Goal: Use online tool/utility: Utilize a website feature to perform a specific function

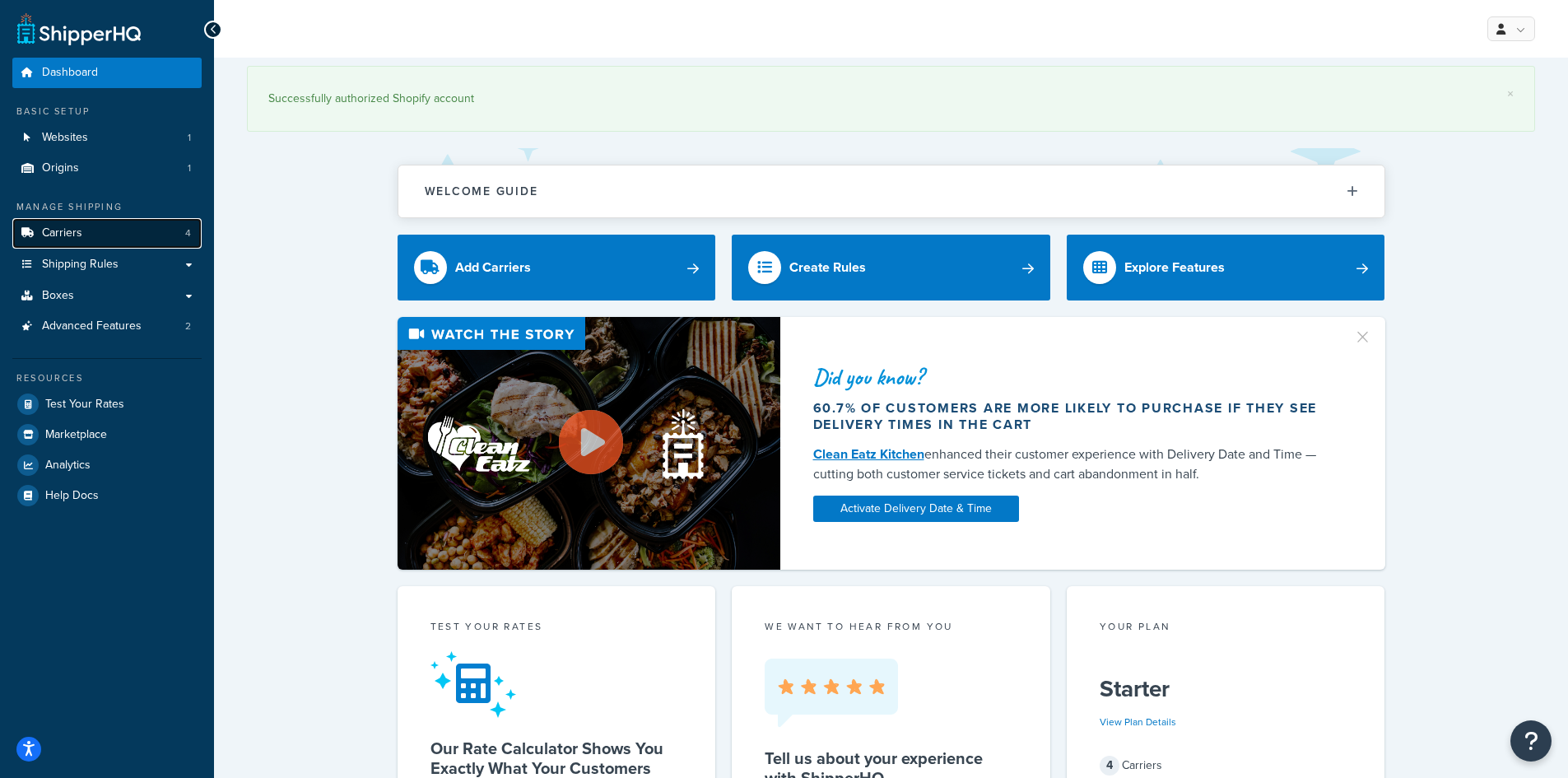
click at [149, 237] on link "Carriers 4" at bounding box center [106, 233] width 190 height 30
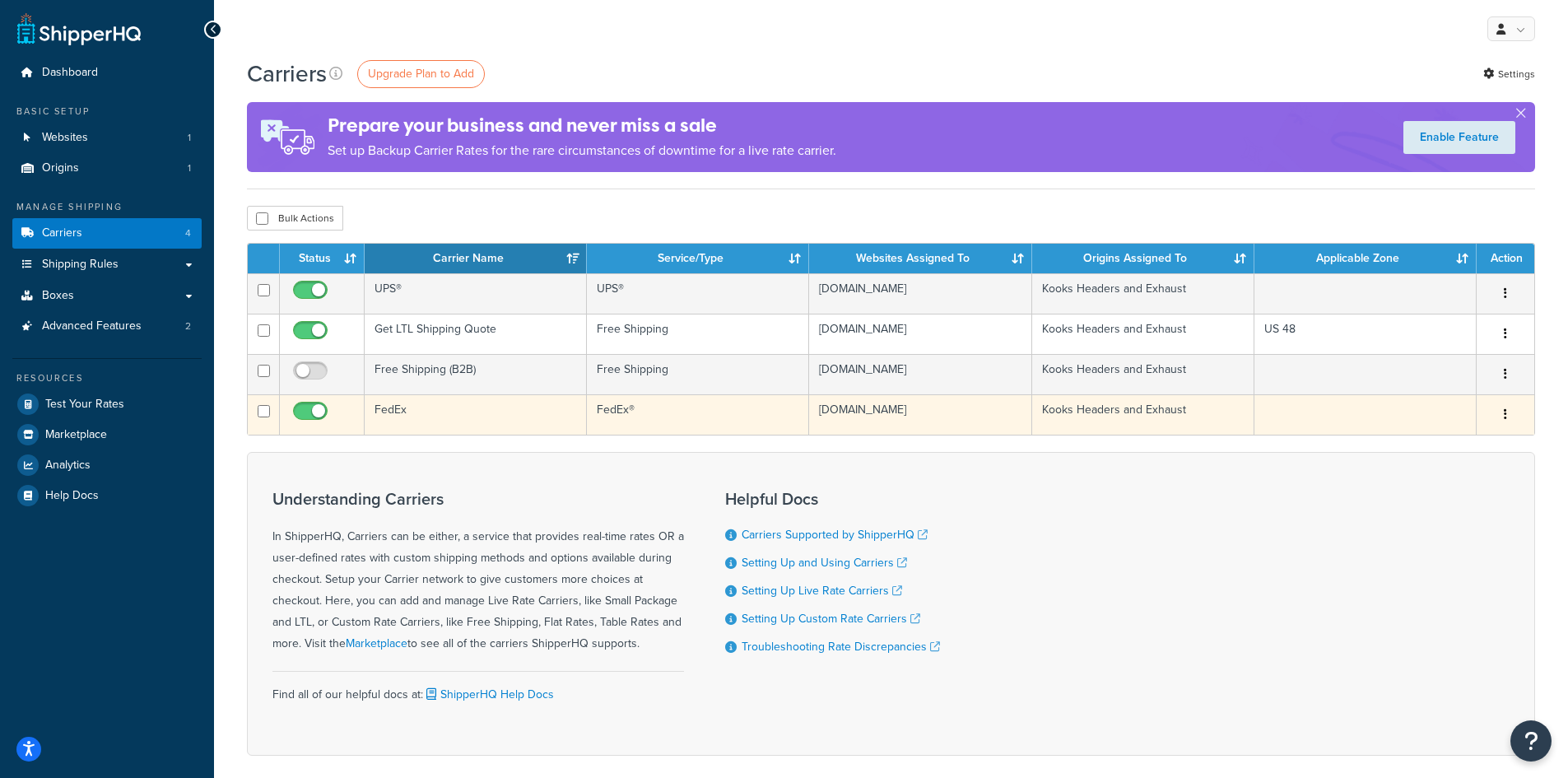
click at [404, 400] on td "FedEx" at bounding box center [476, 414] width 222 height 40
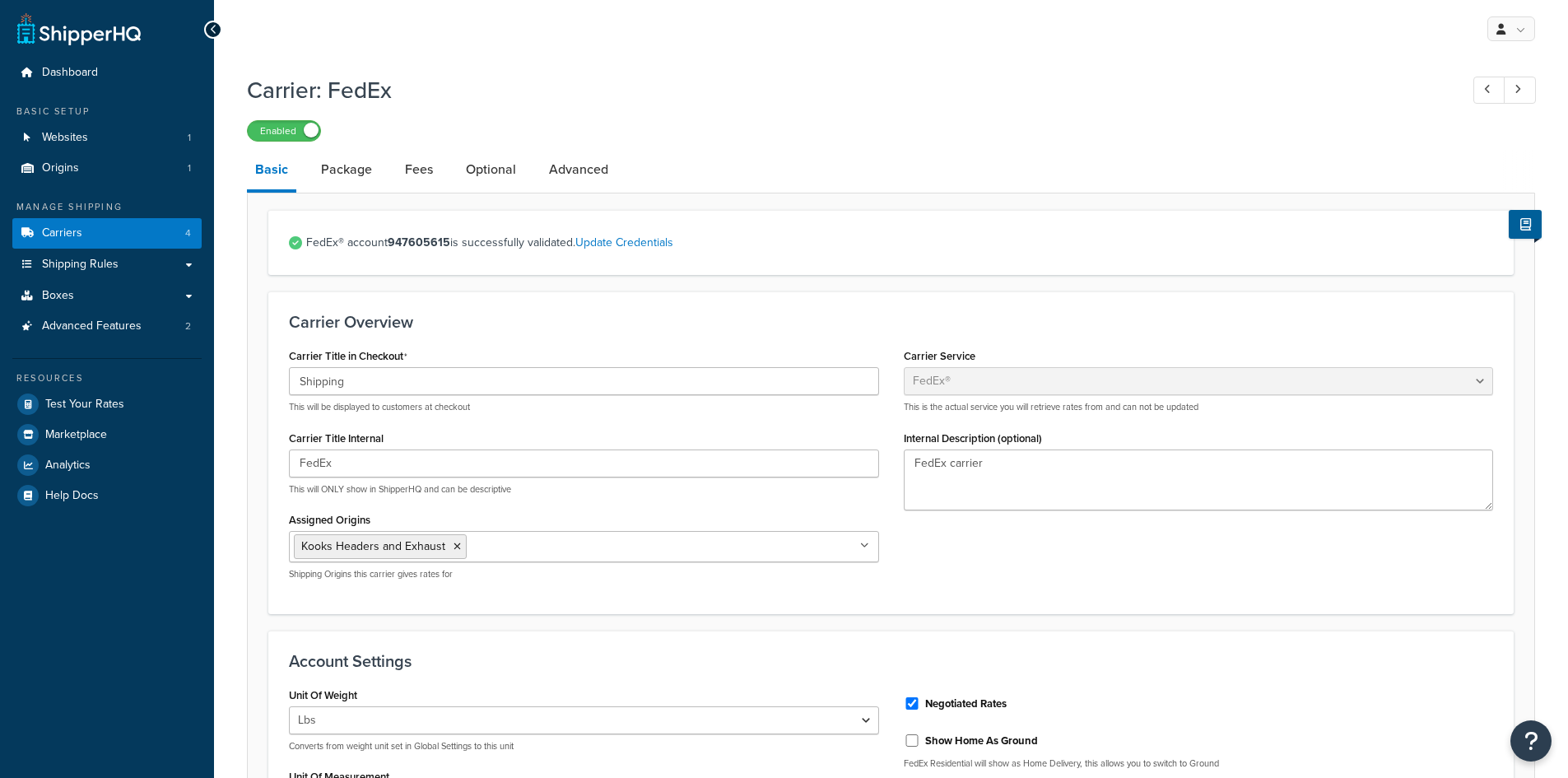
select select "fedEx"
select select "REGULAR_PICKUP"
select select "YOUR_PACKAGING"
click at [359, 170] on link "Package" at bounding box center [346, 169] width 68 height 39
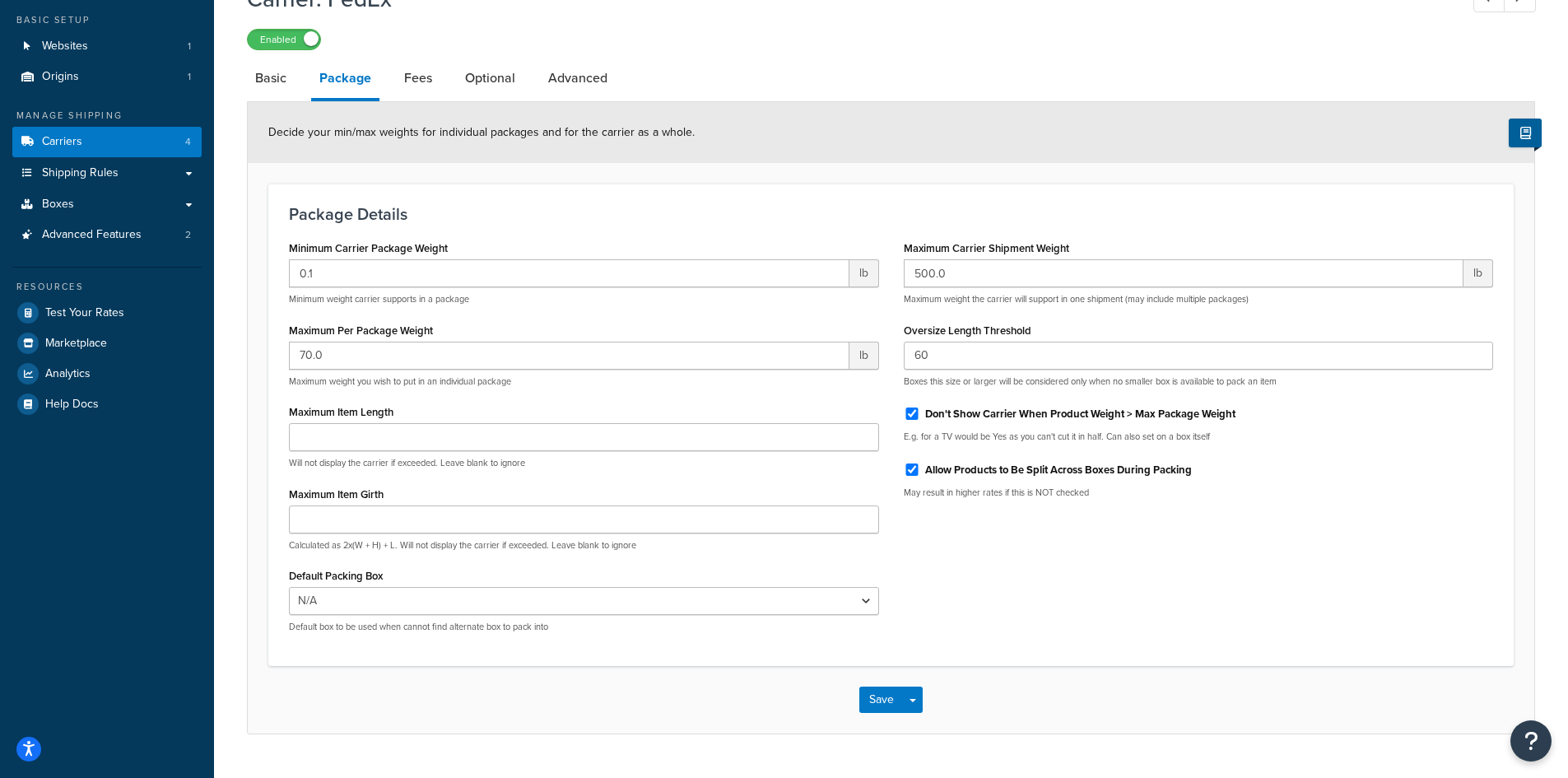
scroll to position [131, 0]
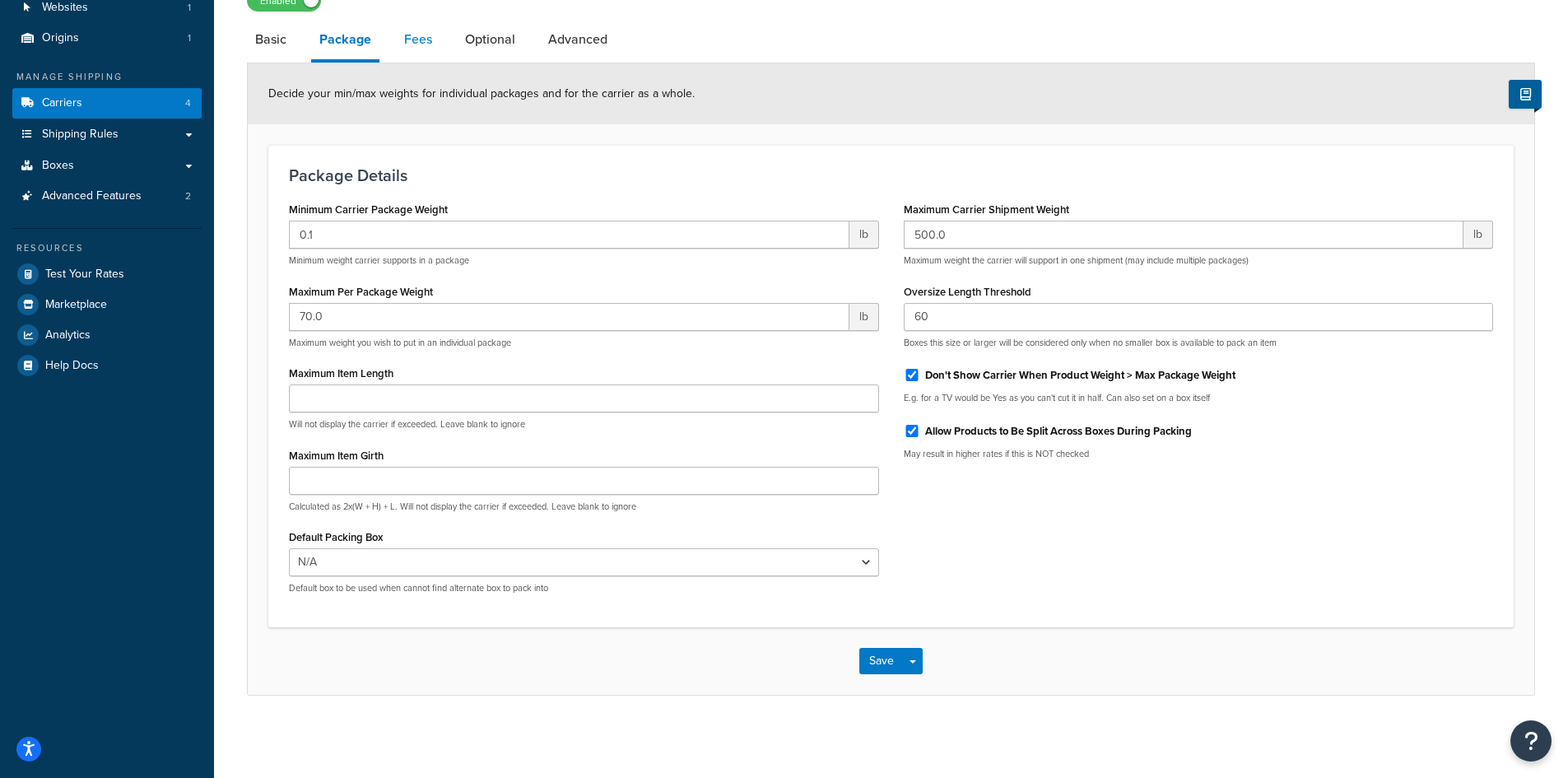
click at [419, 39] on link "Fees" at bounding box center [418, 39] width 44 height 39
select select "AFTER"
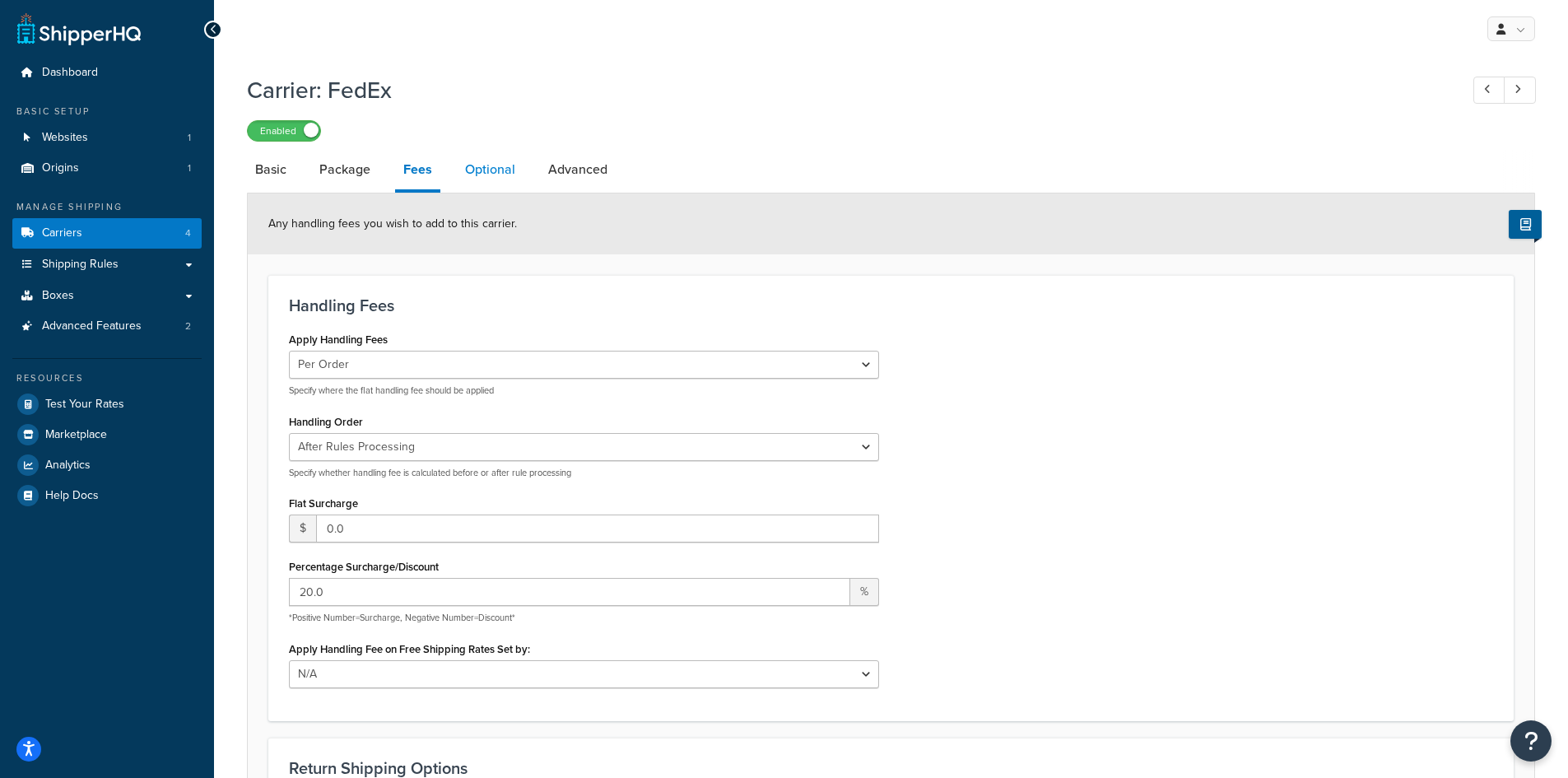
click at [480, 172] on link "Optional" at bounding box center [489, 169] width 67 height 39
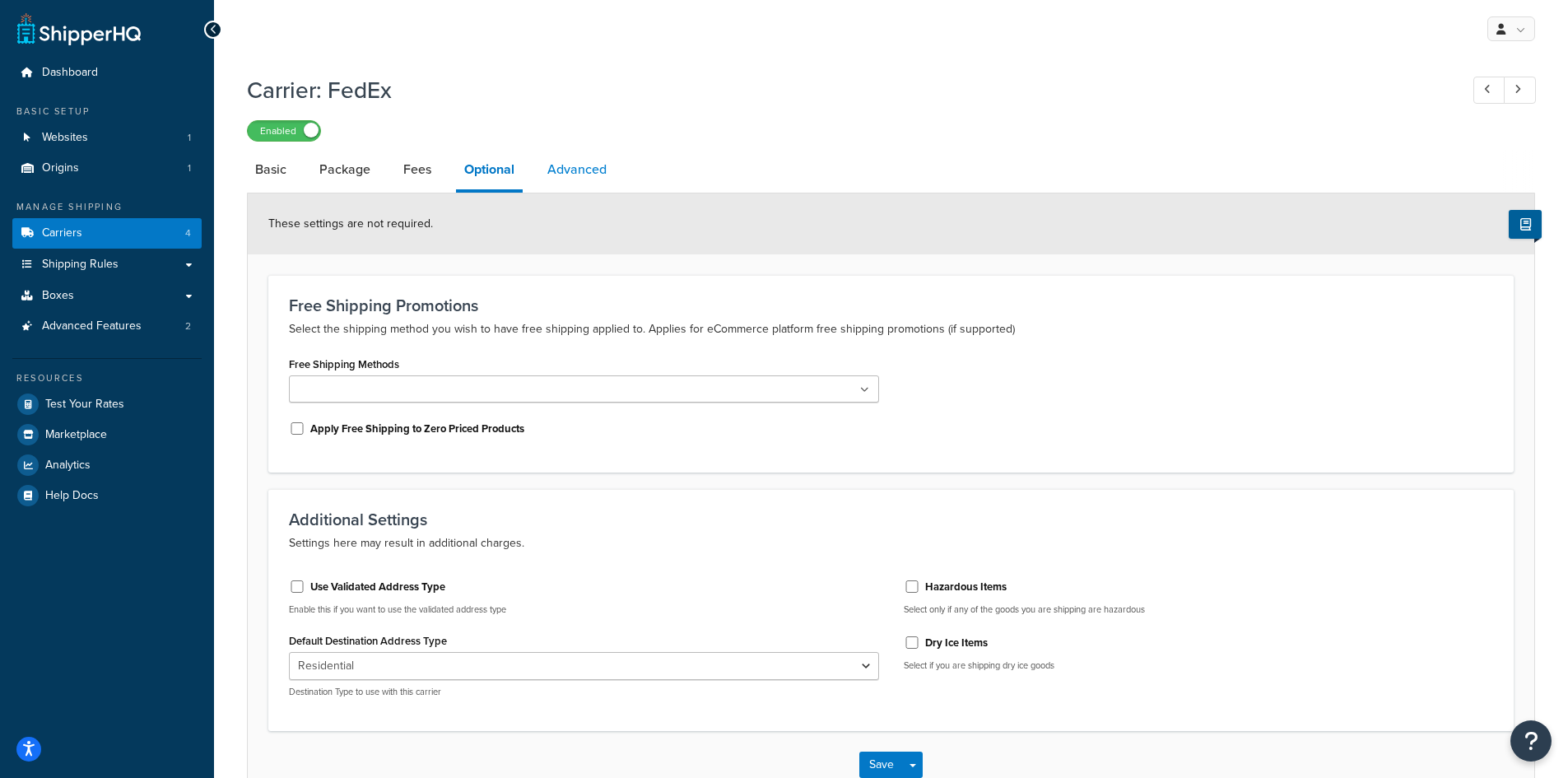
click at [562, 163] on link "Advanced" at bounding box center [576, 169] width 76 height 39
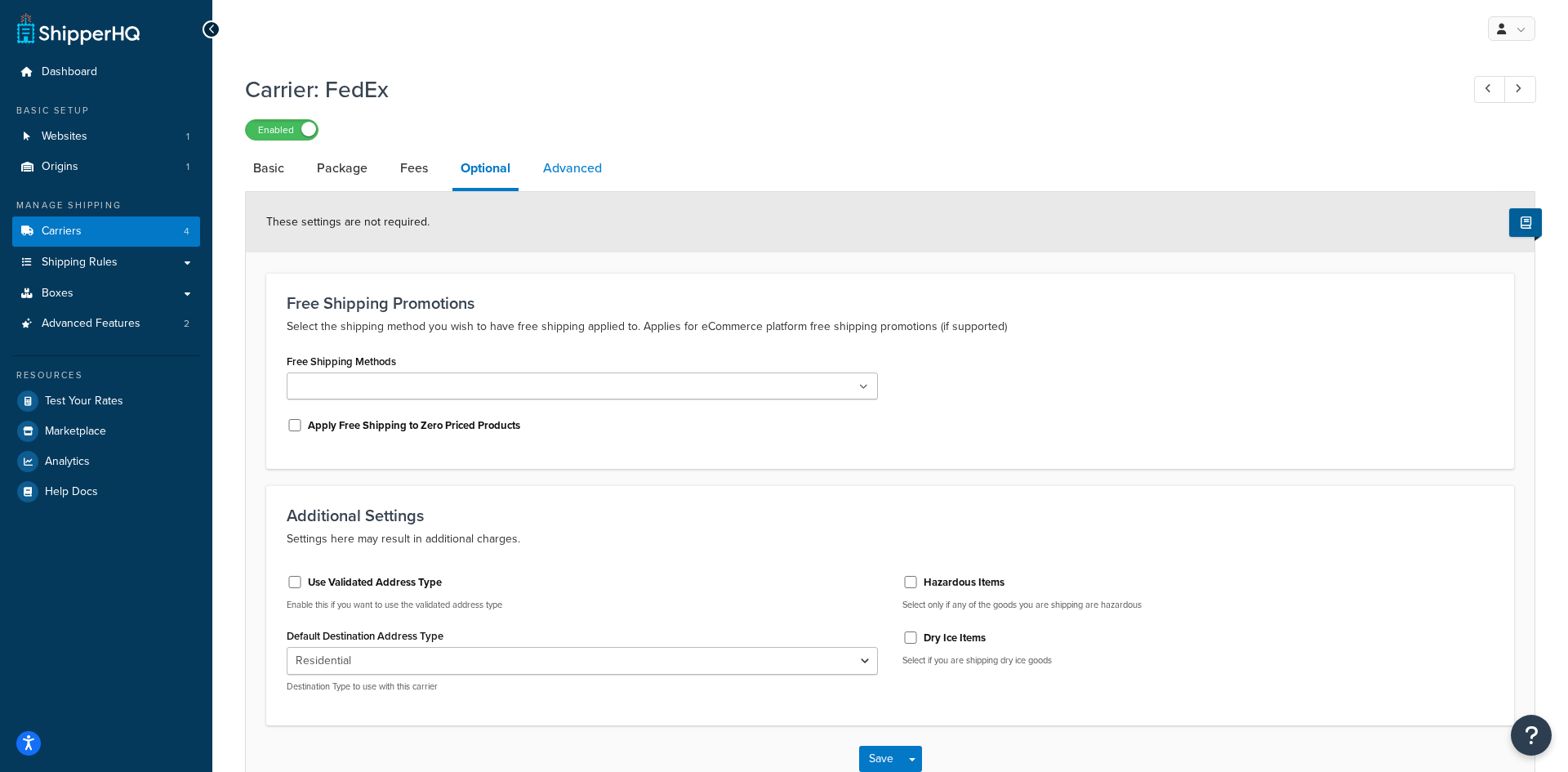
select select "false"
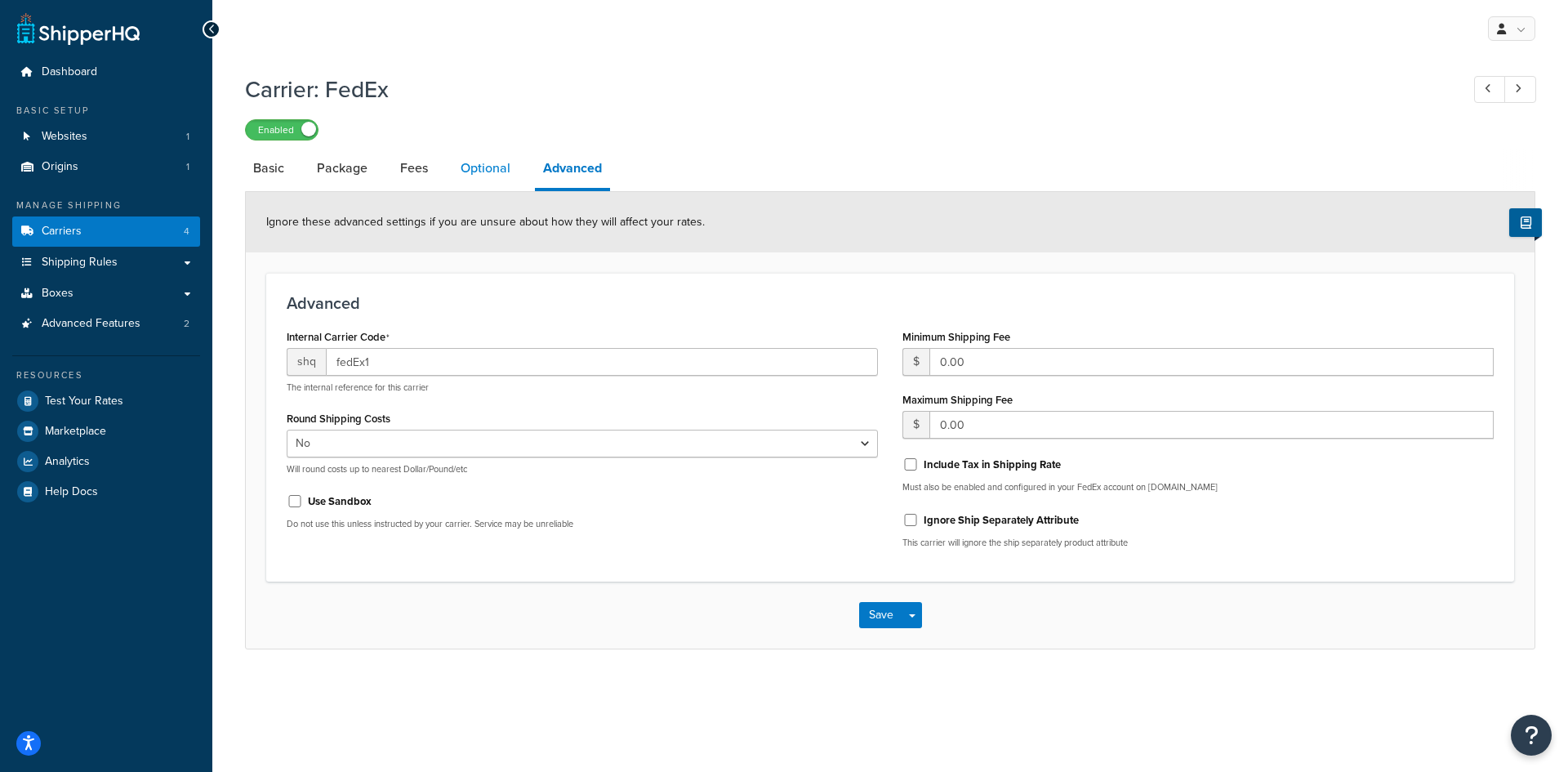
click at [498, 172] on link "Optional" at bounding box center [485, 167] width 66 height 39
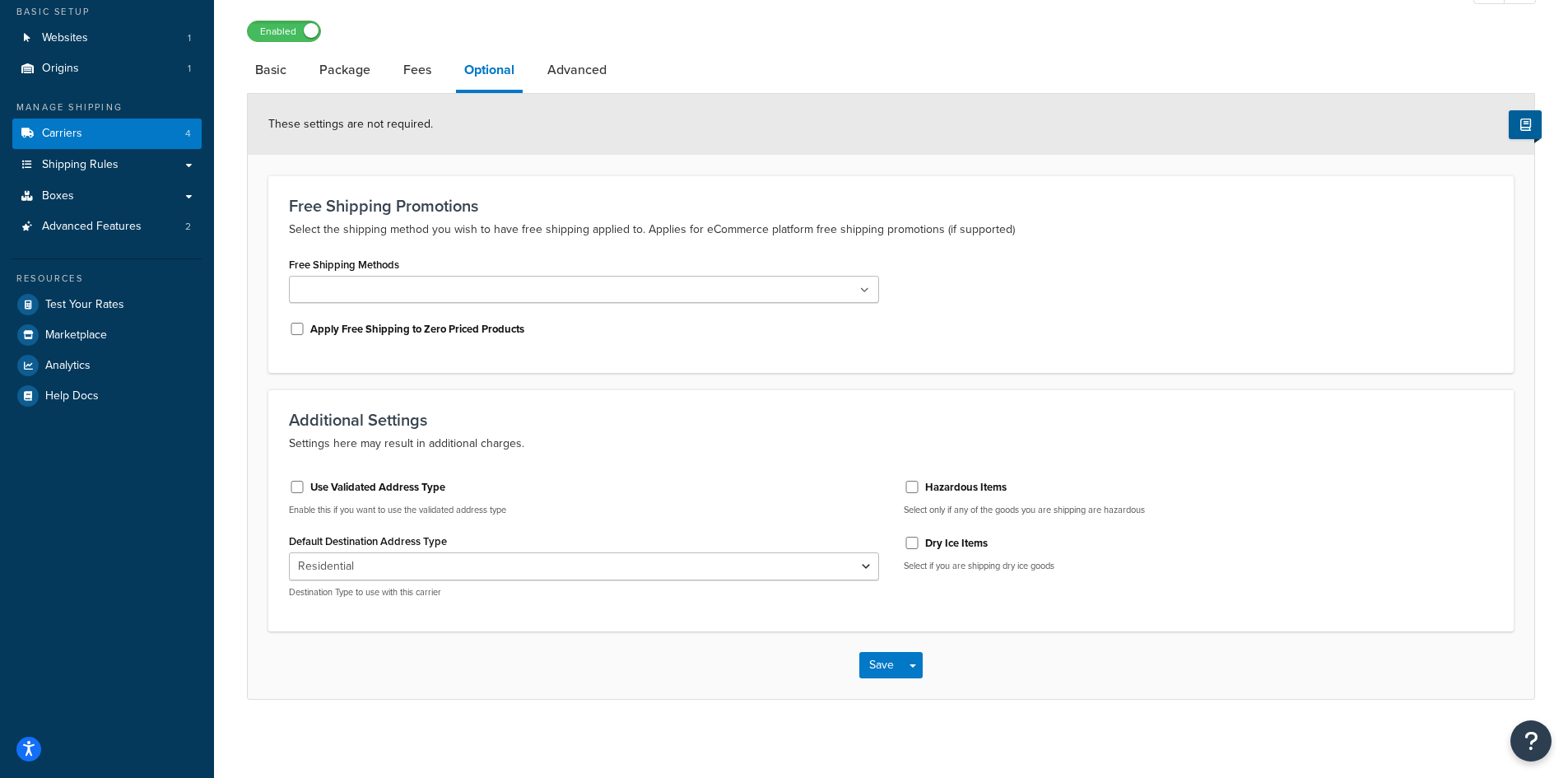
scroll to position [104, 0]
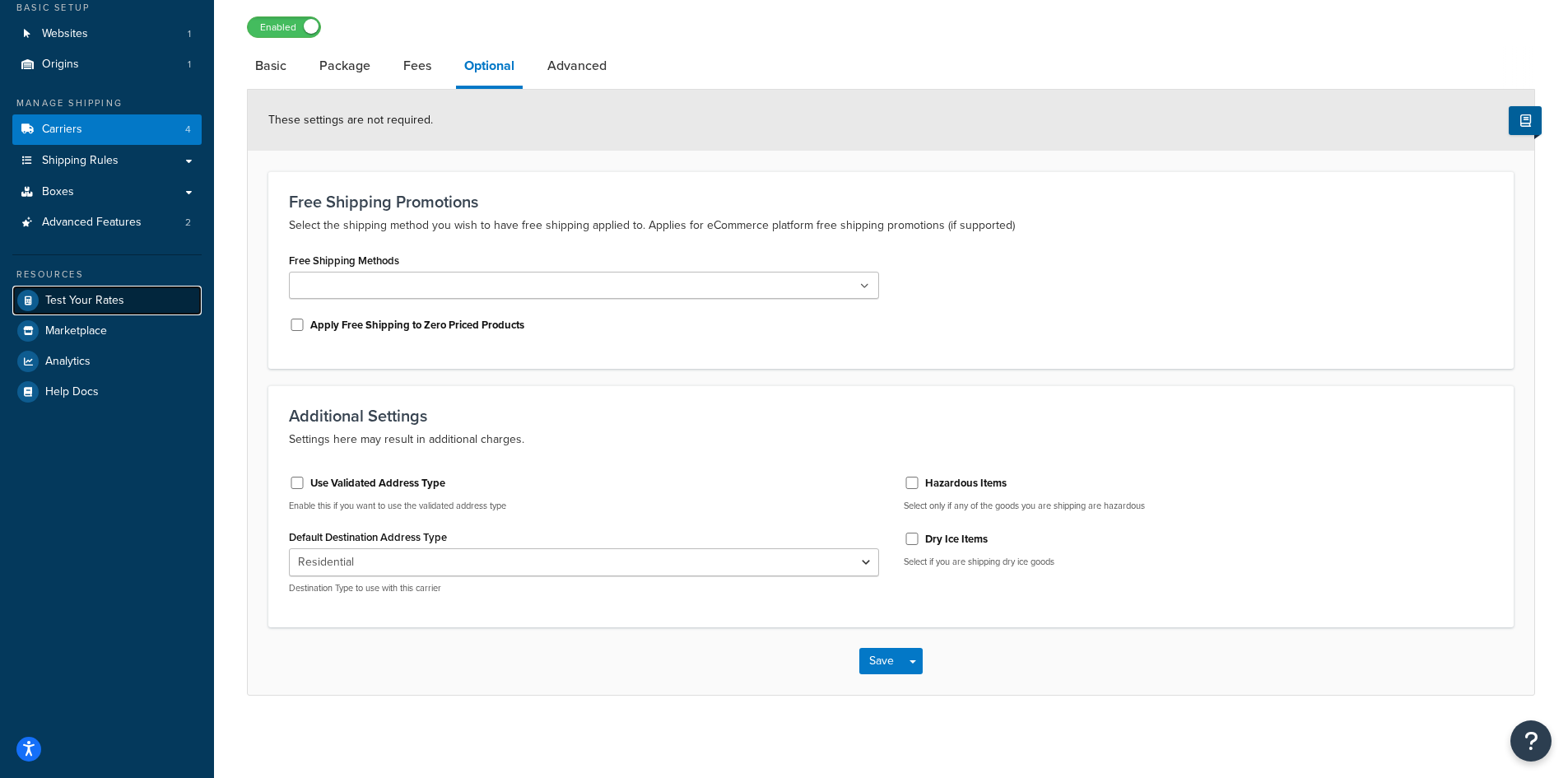
click at [122, 303] on span "Test Your Rates" at bounding box center [84, 301] width 79 height 14
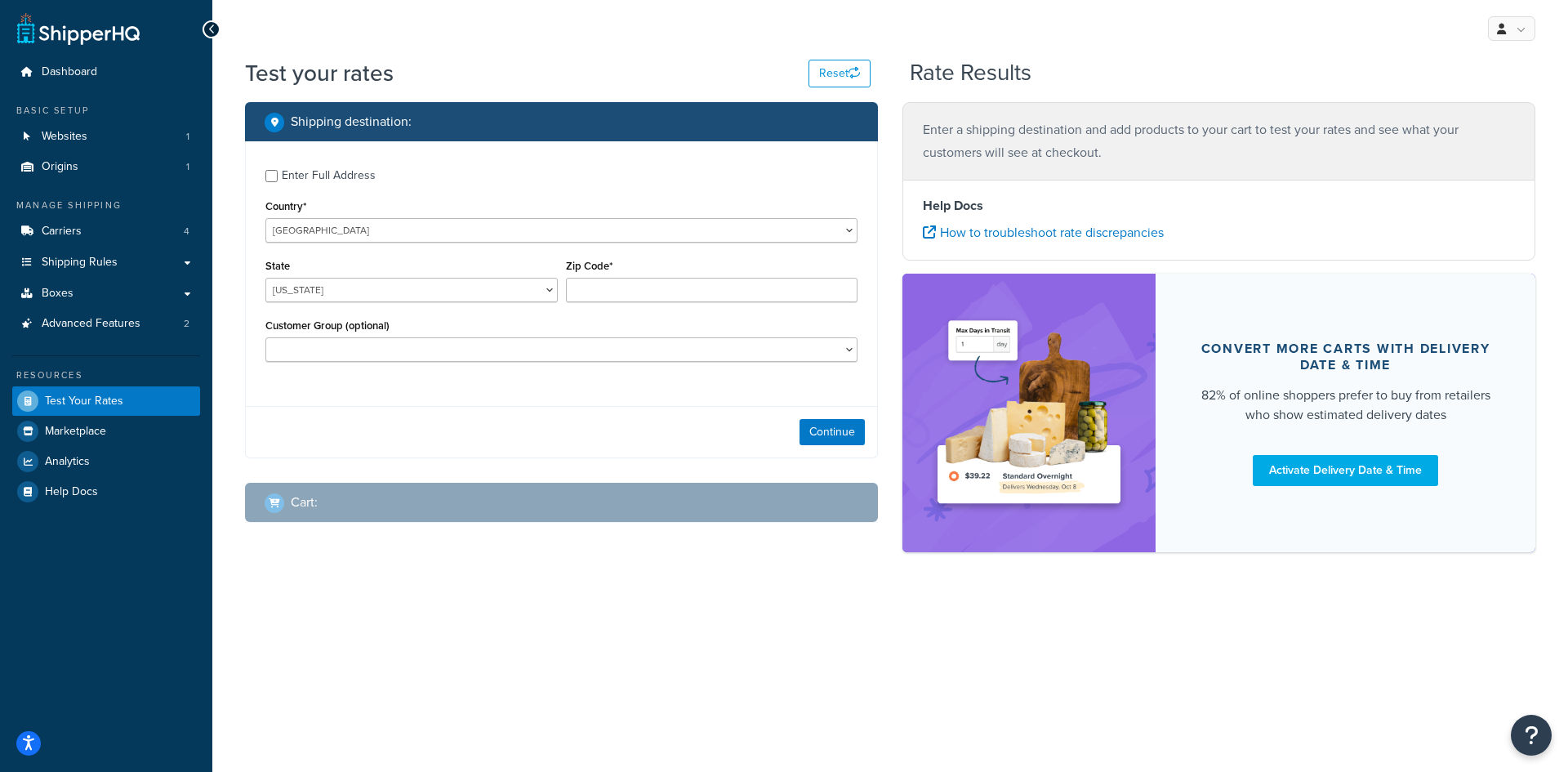
click at [269, 189] on div "Enter Full Address Country* United States United Kingdom Afghanistan Åland Isla…" at bounding box center [561, 266] width 631 height 252
click at [316, 290] on select "Alabama Alaska American Samoa Arizona Arkansas Armed Forces Americas Armed Forc…" at bounding box center [411, 289] width 292 height 25
select select "NC"
click at [266, 277] on select "Alabama Alaska American Samoa Arizona Arkansas Armed Forces Americas Armed Forc…" at bounding box center [411, 289] width 292 height 25
click at [581, 287] on input "Zip Code*" at bounding box center [711, 289] width 292 height 25
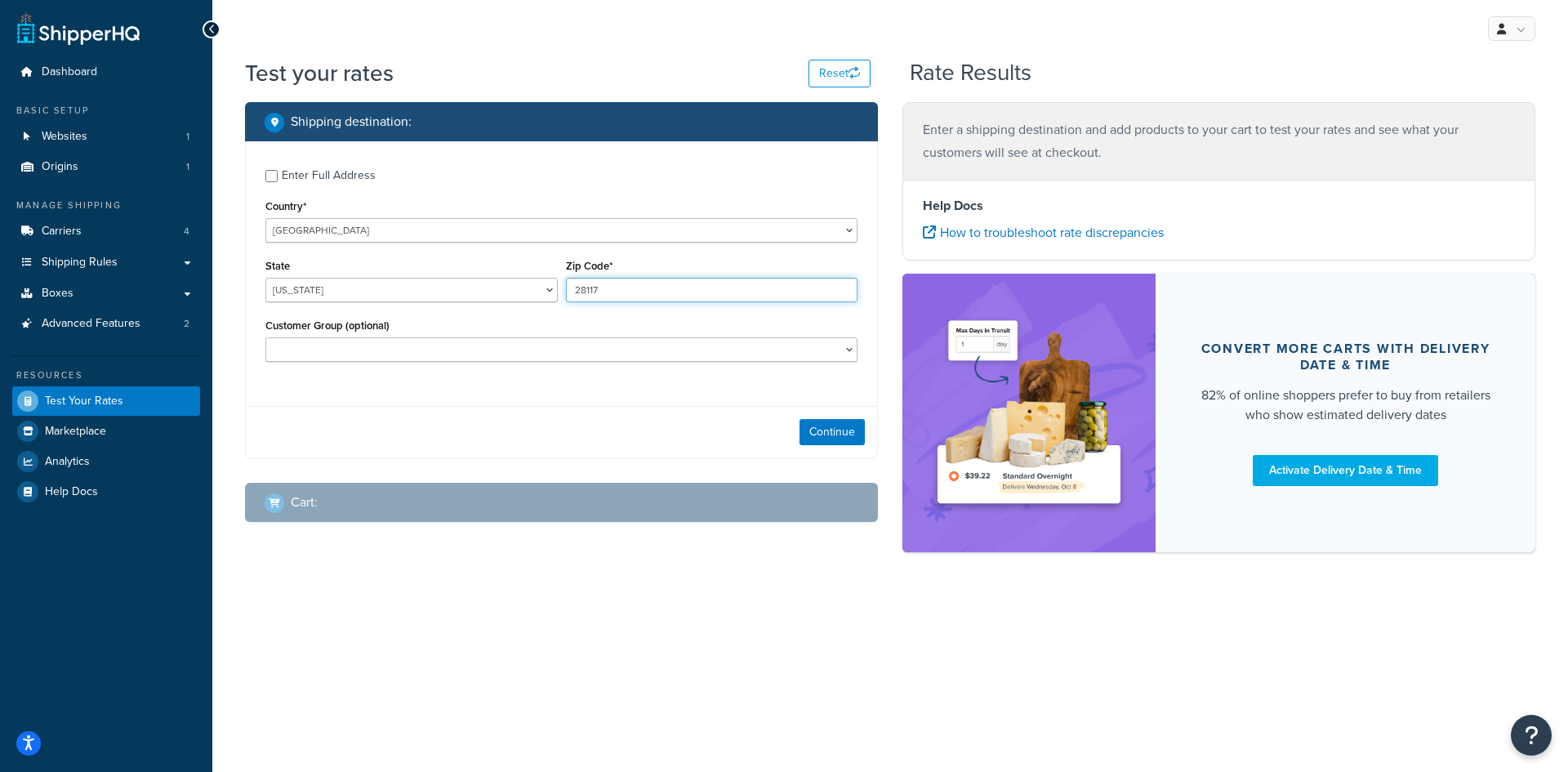
type input "28117"
click at [532, 314] on div "State Alabama Alaska American Samoa Arizona Arkansas Armed Forces Americas Arme…" at bounding box center [411, 285] width 300 height 60
click at [816, 426] on button "Continue" at bounding box center [832, 432] width 65 height 26
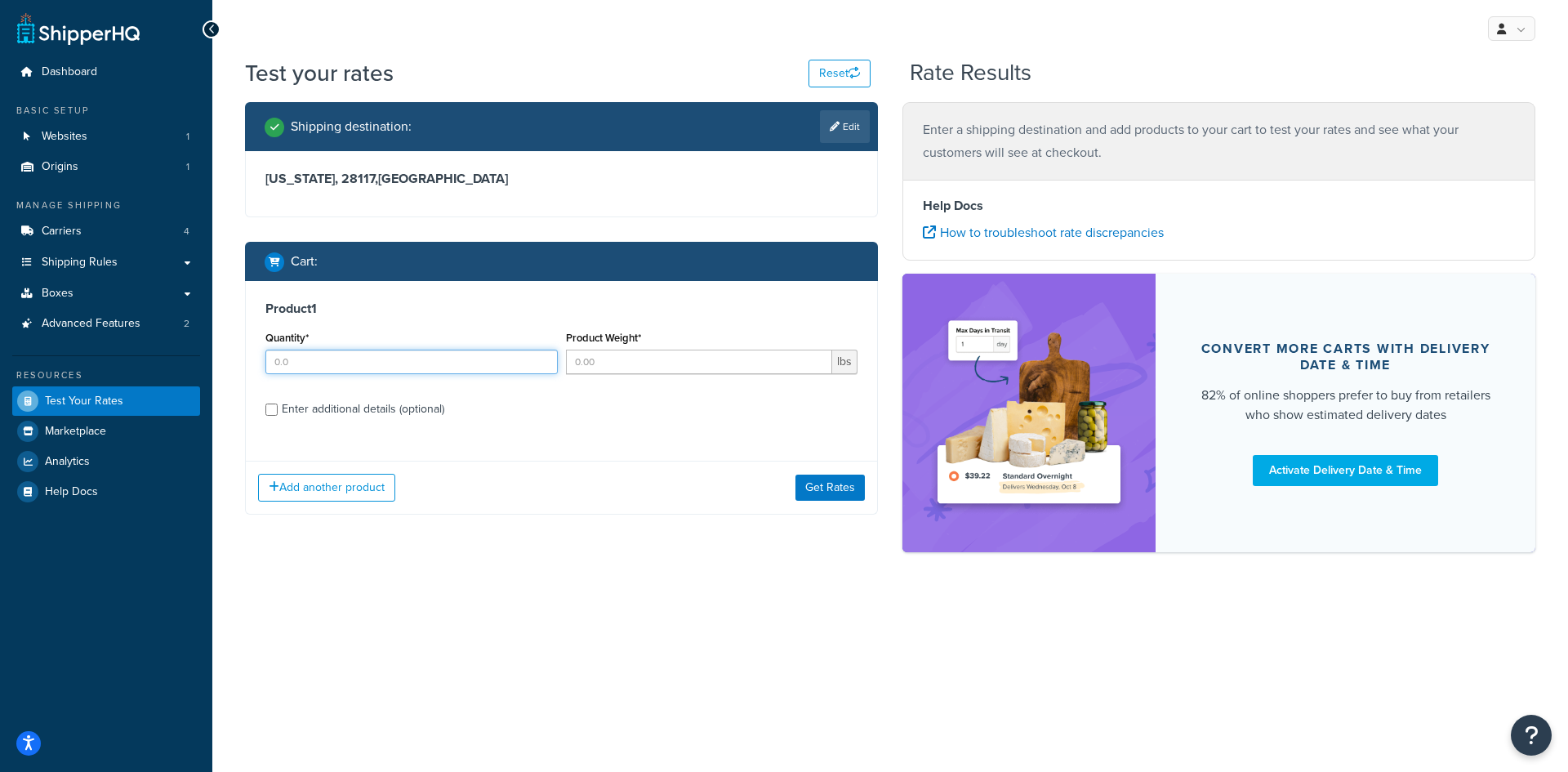
click at [376, 351] on input "Quantity*" at bounding box center [411, 361] width 292 height 25
type input "1"
type input "50"
click at [266, 413] on input "Enter additional details (optional)" at bounding box center [271, 409] width 12 height 12
checkbox input "true"
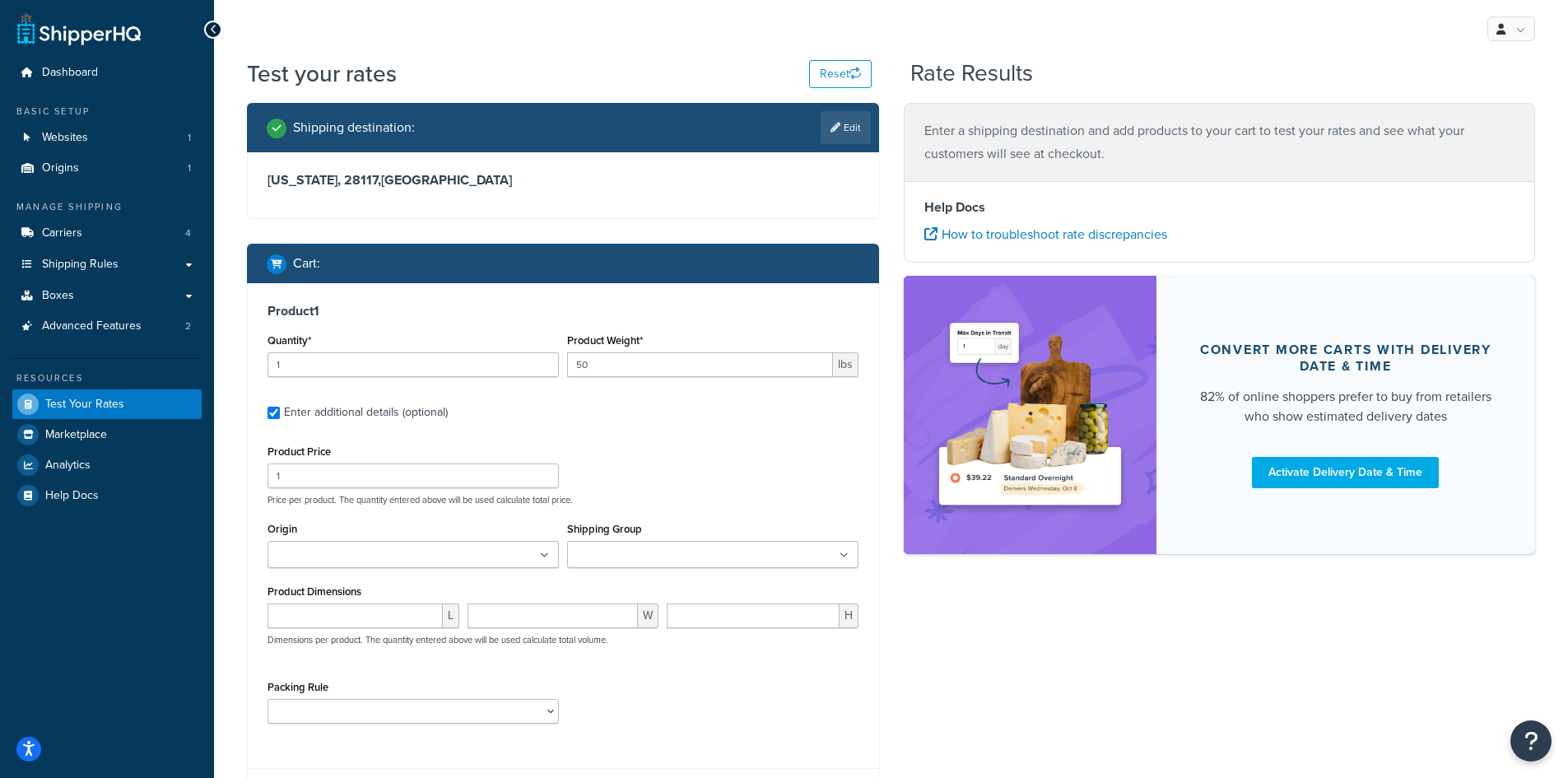
click at [296, 557] on input "Origin" at bounding box center [345, 555] width 146 height 18
click at [302, 612] on input "number" at bounding box center [355, 619] width 175 height 25
type input "12"
type input "24"
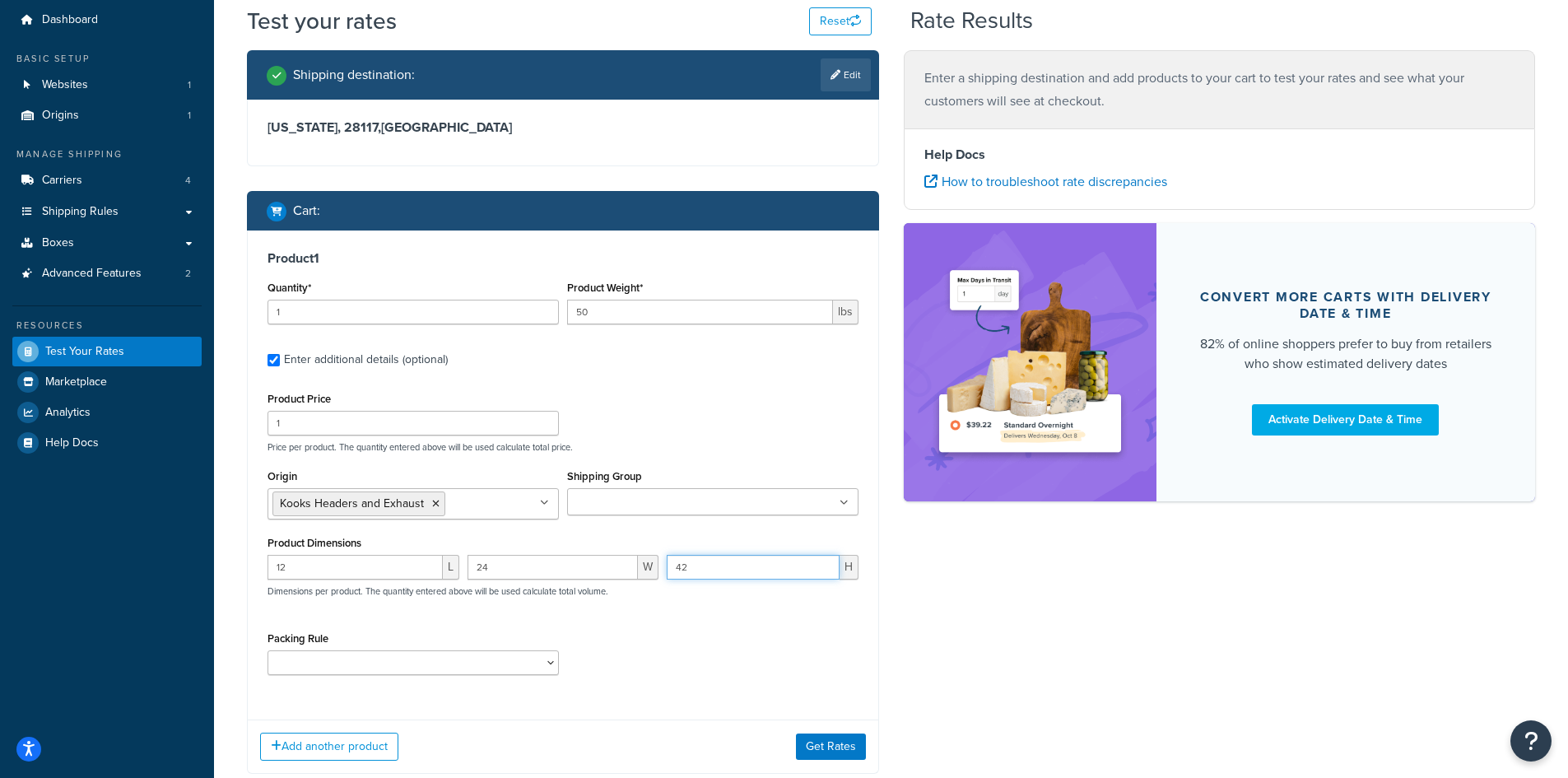
scroll to position [82, 0]
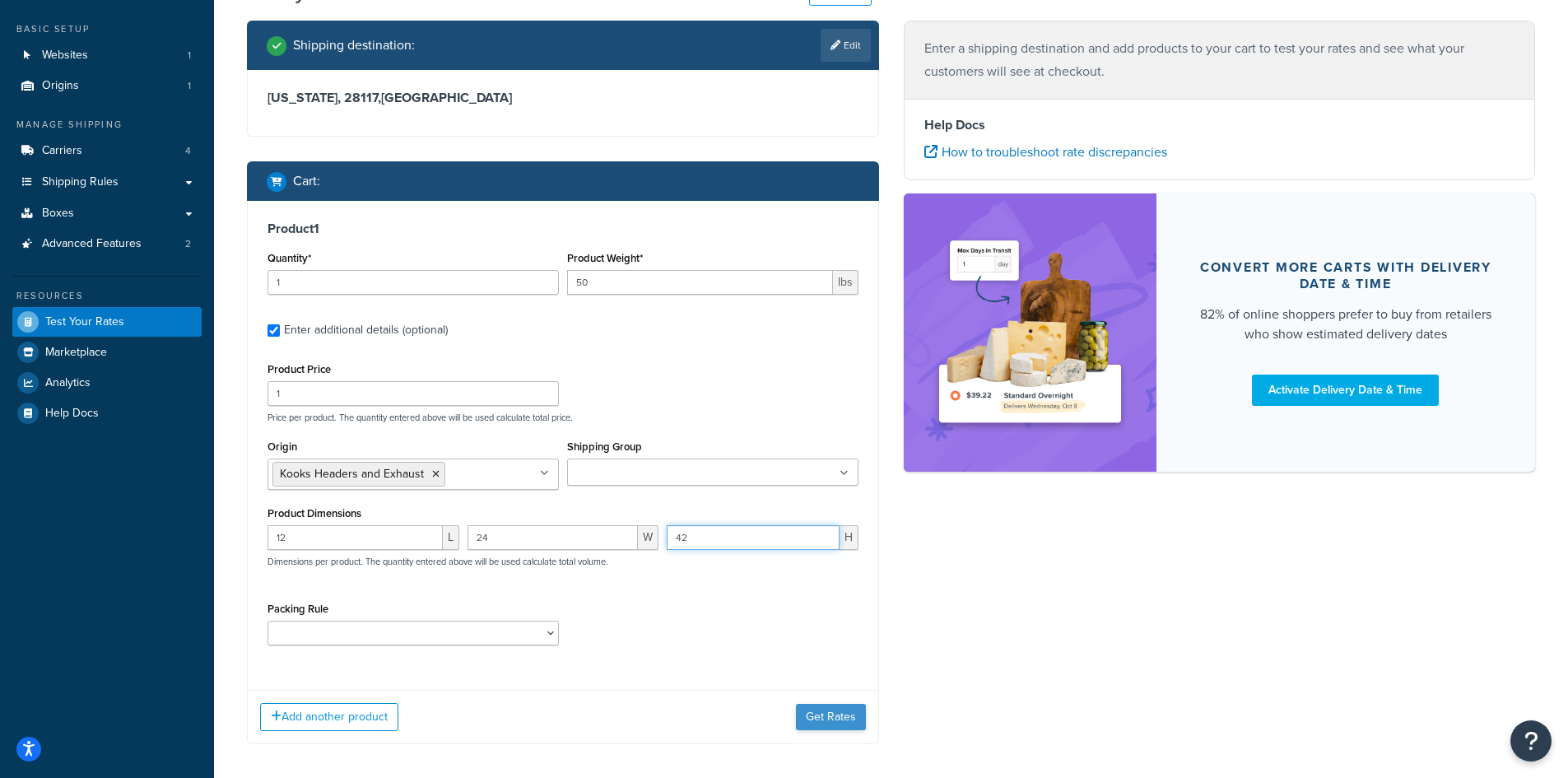
type input "42"
click at [819, 727] on button "Get Rates" at bounding box center [830, 717] width 70 height 27
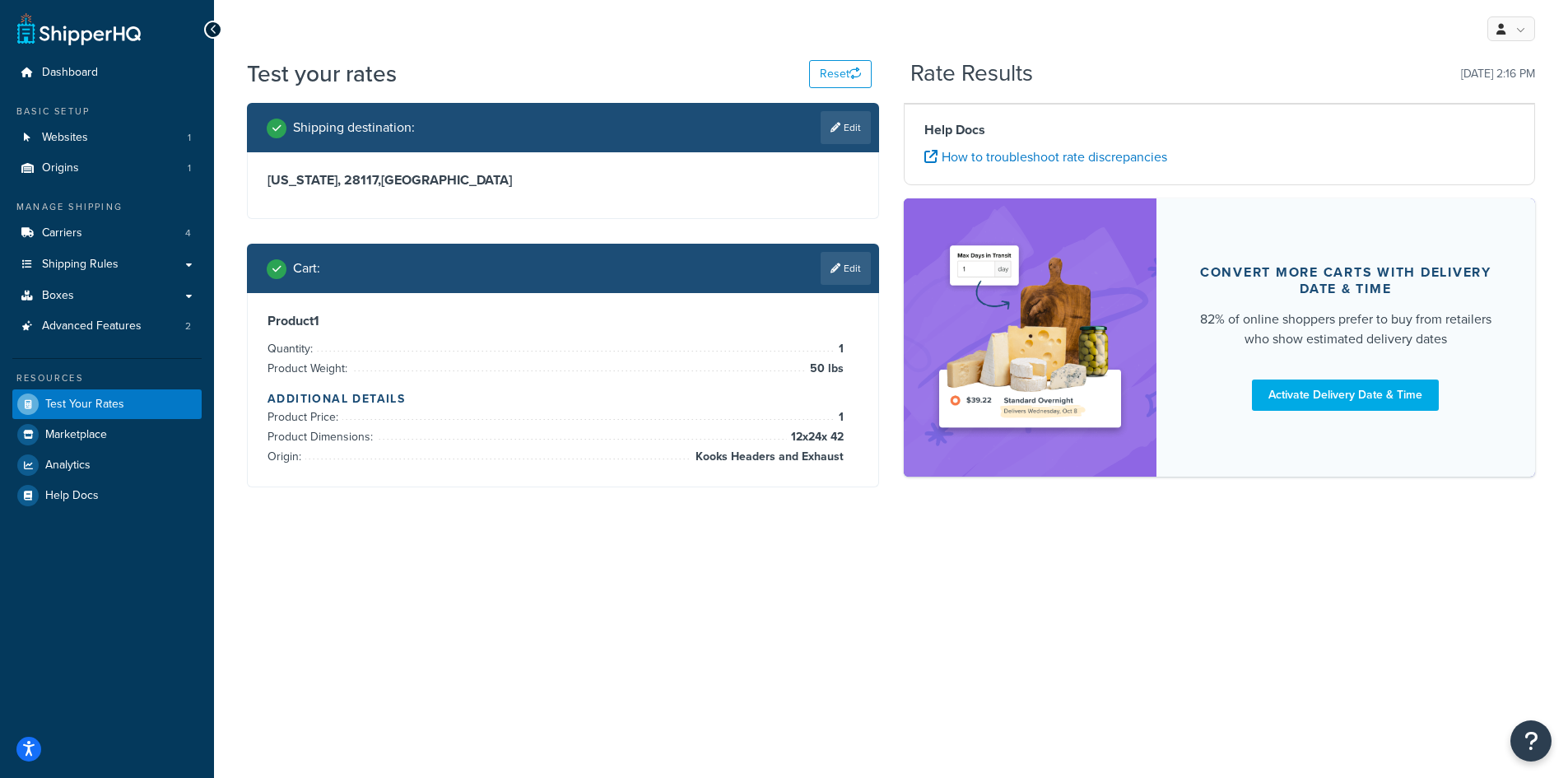
scroll to position [0, 0]
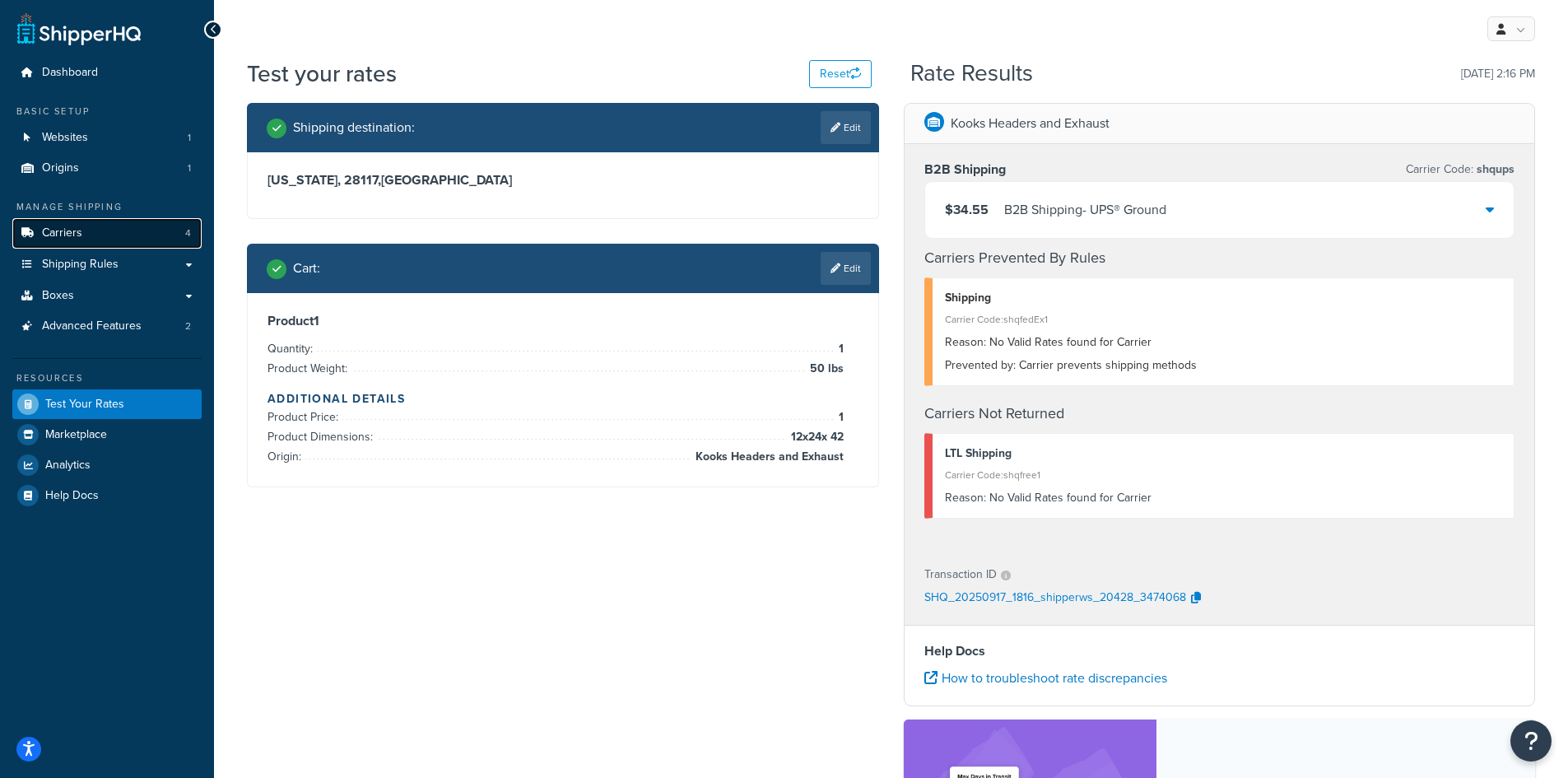
click at [69, 220] on link "Carriers 4" at bounding box center [106, 233] width 190 height 30
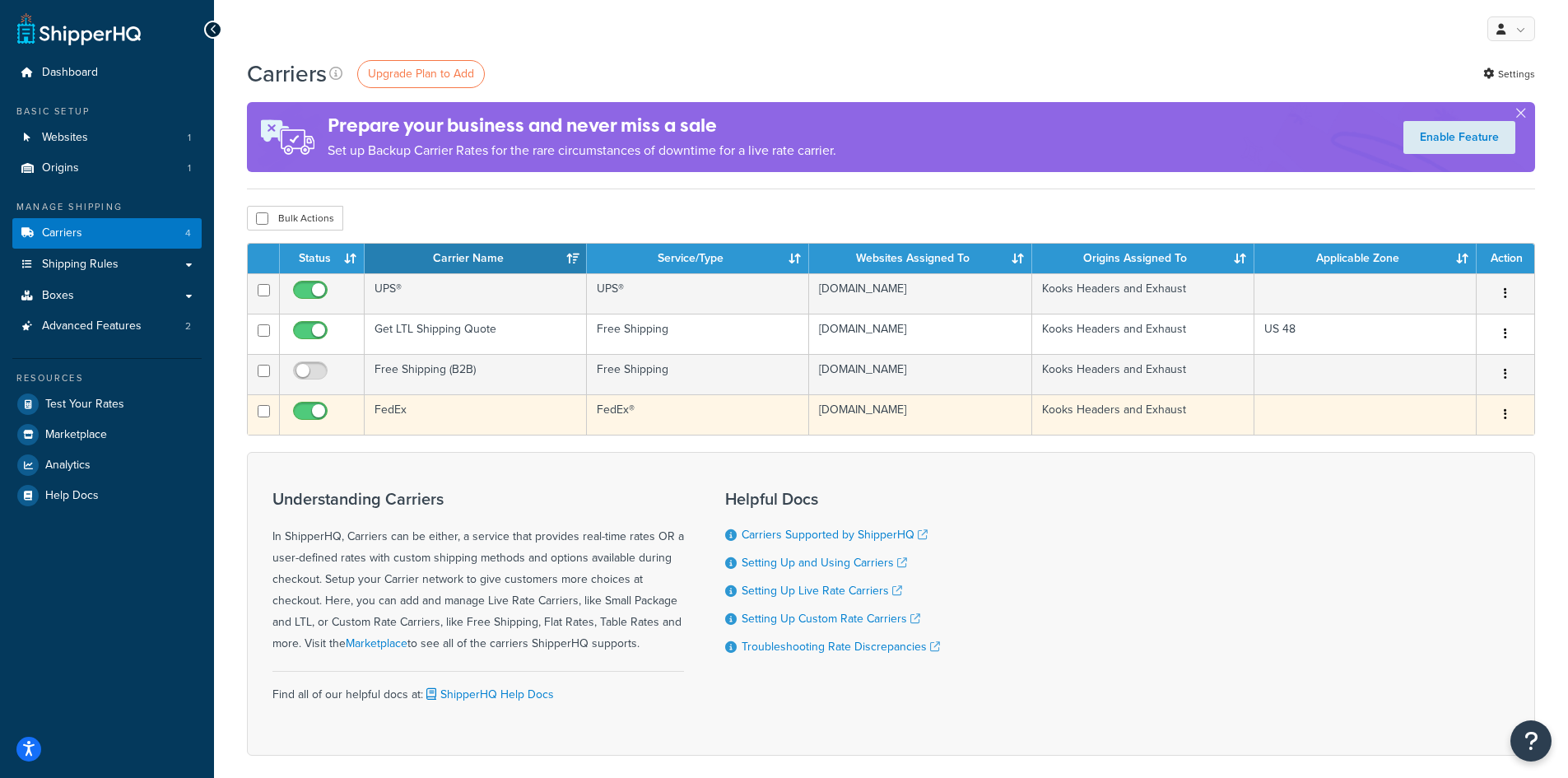
click at [387, 403] on td "FedEx" at bounding box center [476, 414] width 222 height 40
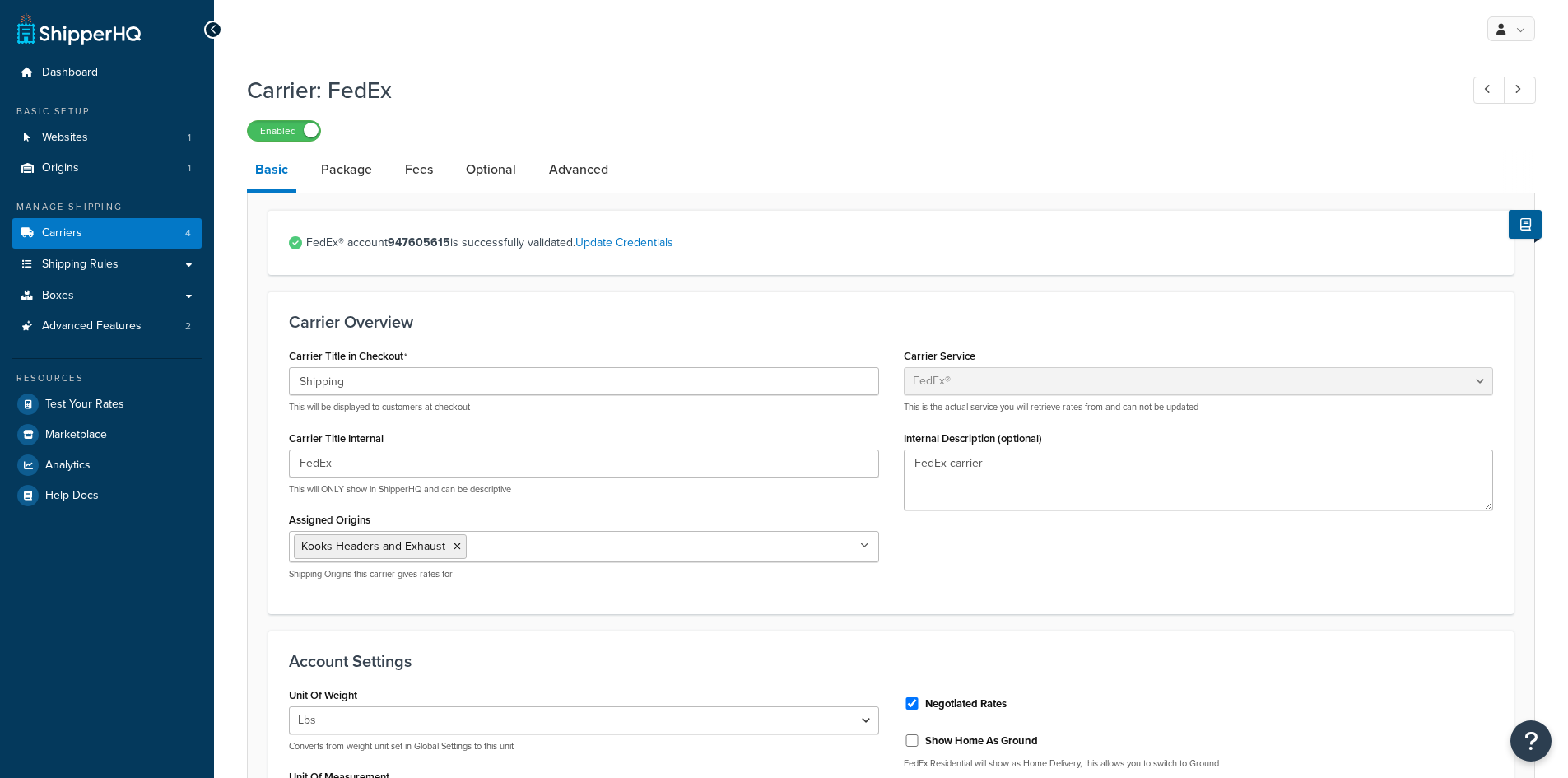
select select "fedEx"
select select "REGULAR_PICKUP"
select select "YOUR_PACKAGING"
click at [407, 161] on link "Fees" at bounding box center [419, 169] width 44 height 39
select select "AFTER"
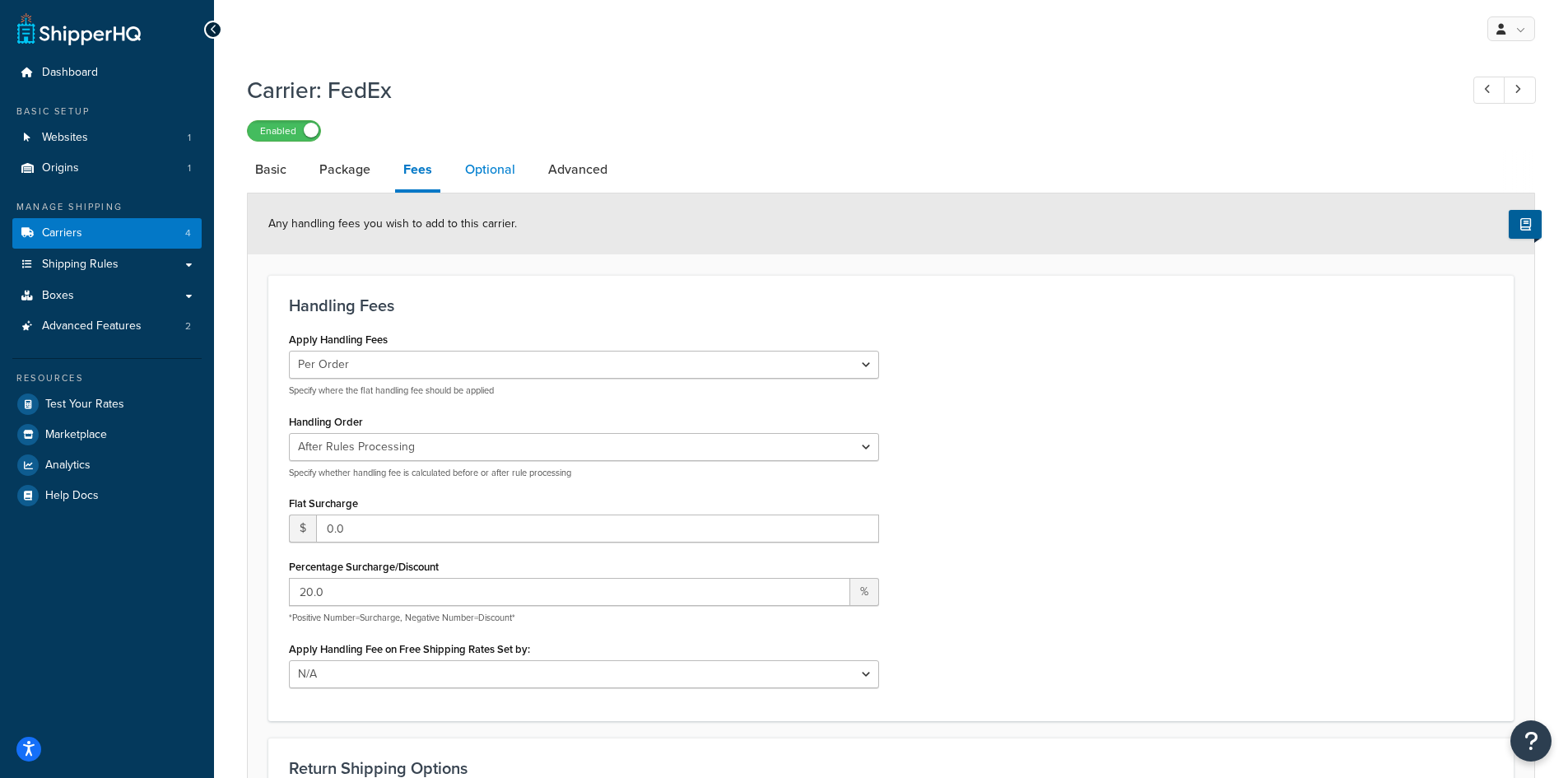
click at [487, 180] on link "Optional" at bounding box center [489, 169] width 67 height 39
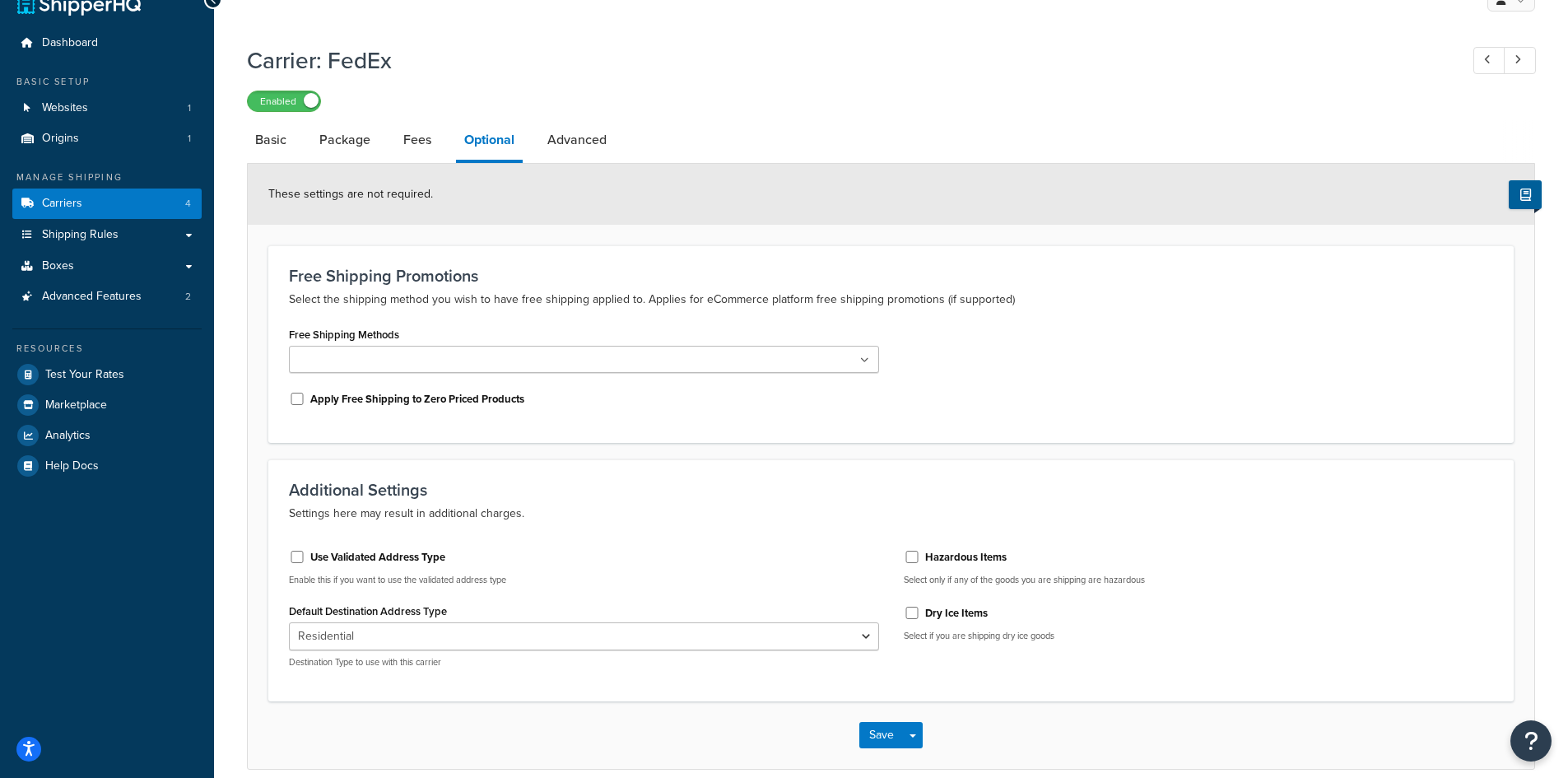
scroll to position [82, 0]
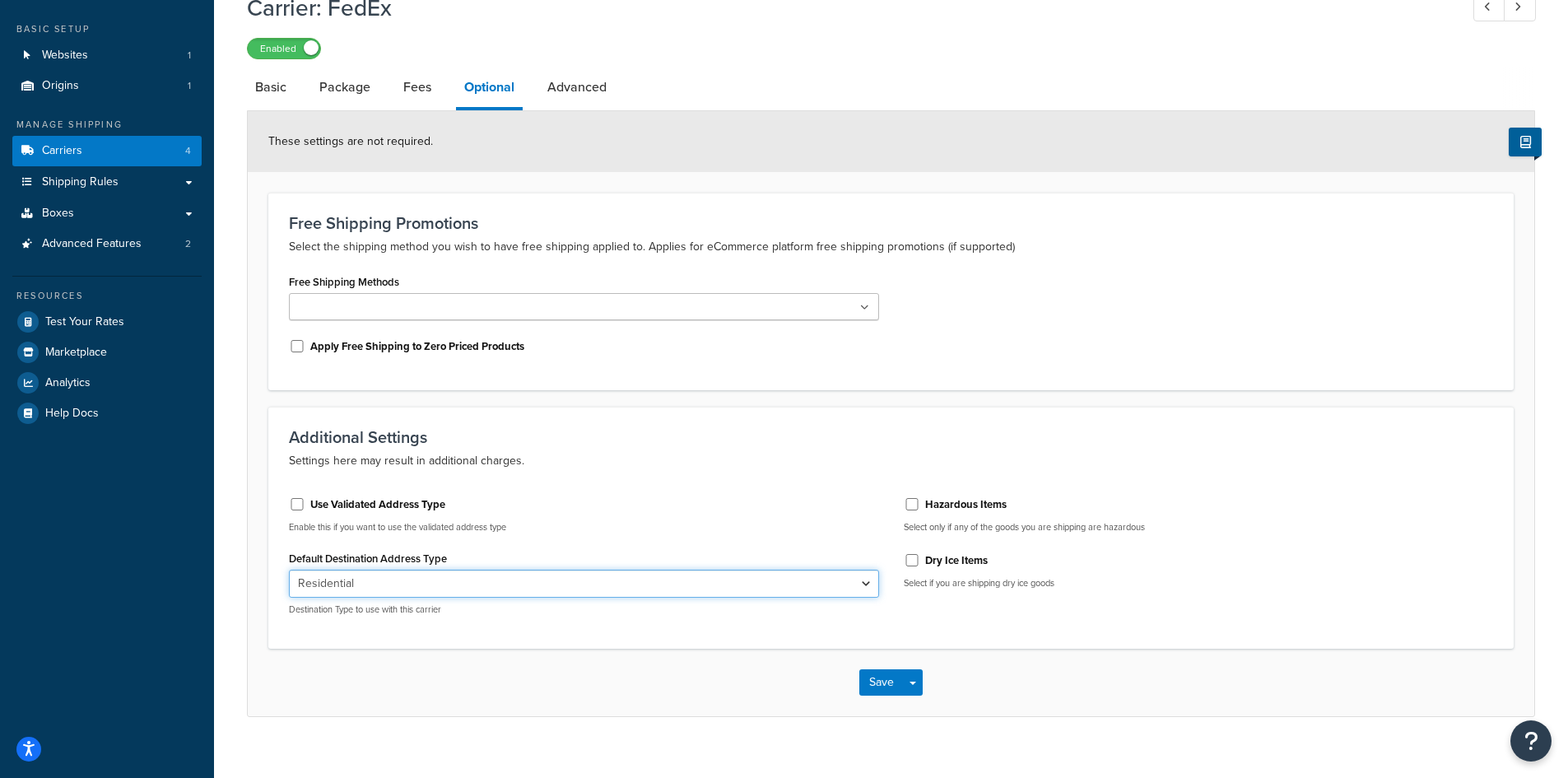
click at [843, 587] on select "Residential Business" at bounding box center [584, 583] width 590 height 28
select select "business"
click at [289, 569] on select "Residential Business" at bounding box center [584, 583] width 590 height 28
click at [394, 698] on div "Save Save Dropdown Save and Edit" at bounding box center [891, 683] width 1287 height 68
click at [894, 674] on button "Save" at bounding box center [882, 682] width 44 height 27
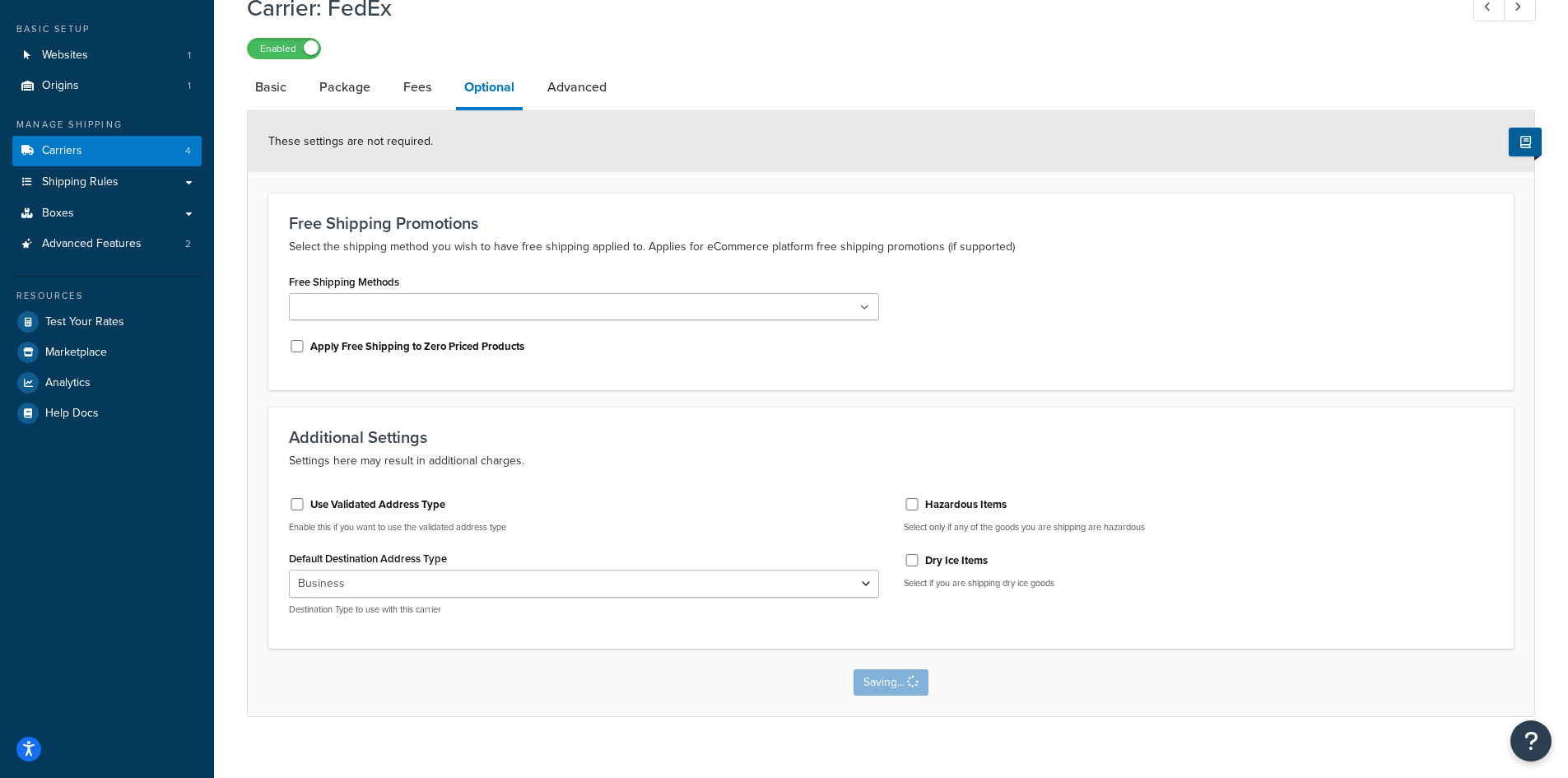
scroll to position [0, 0]
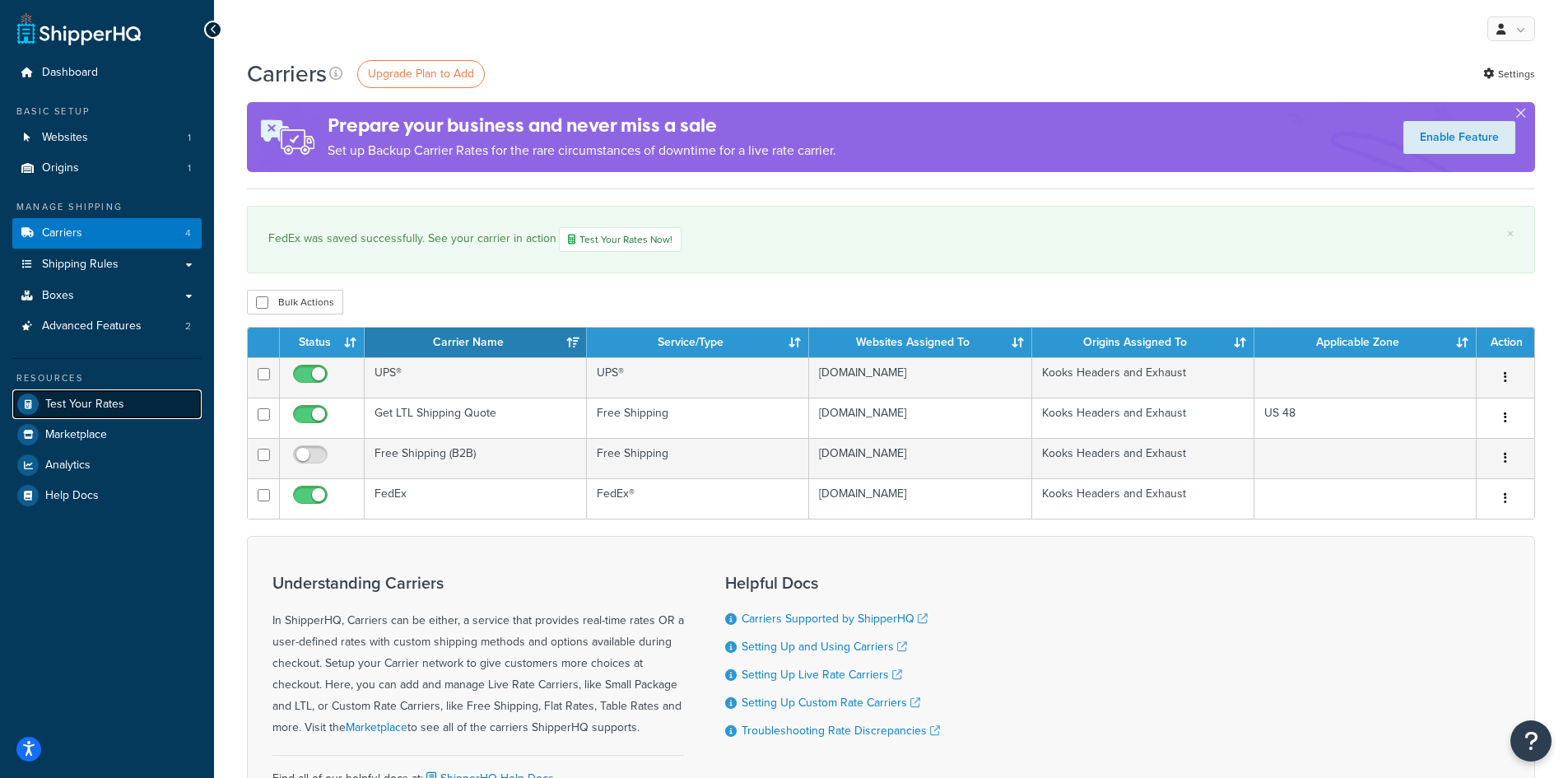
click at [81, 398] on span "Test Your Rates" at bounding box center [84, 404] width 79 height 14
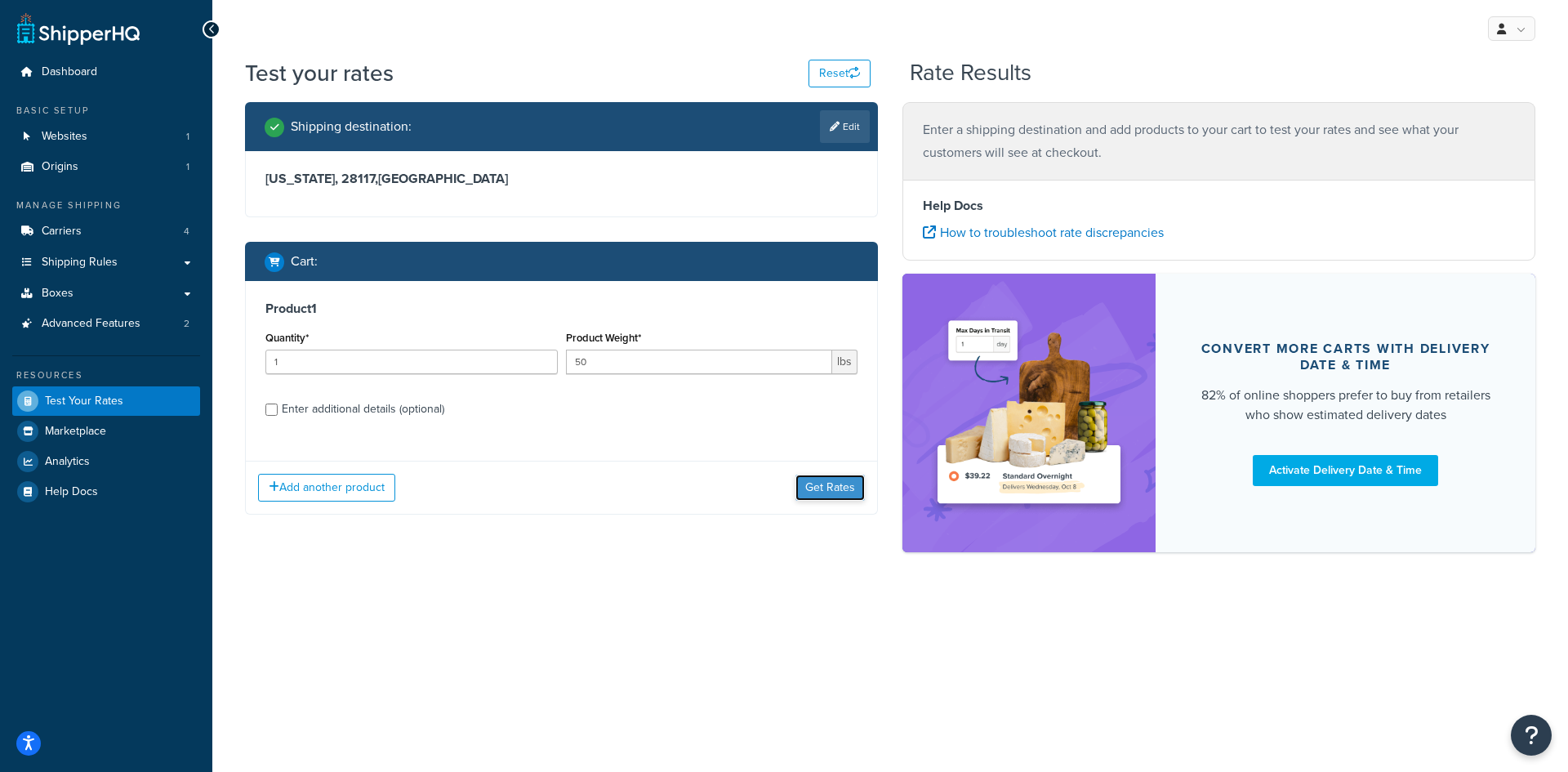
click at [807, 485] on button "Get Rates" at bounding box center [830, 487] width 69 height 26
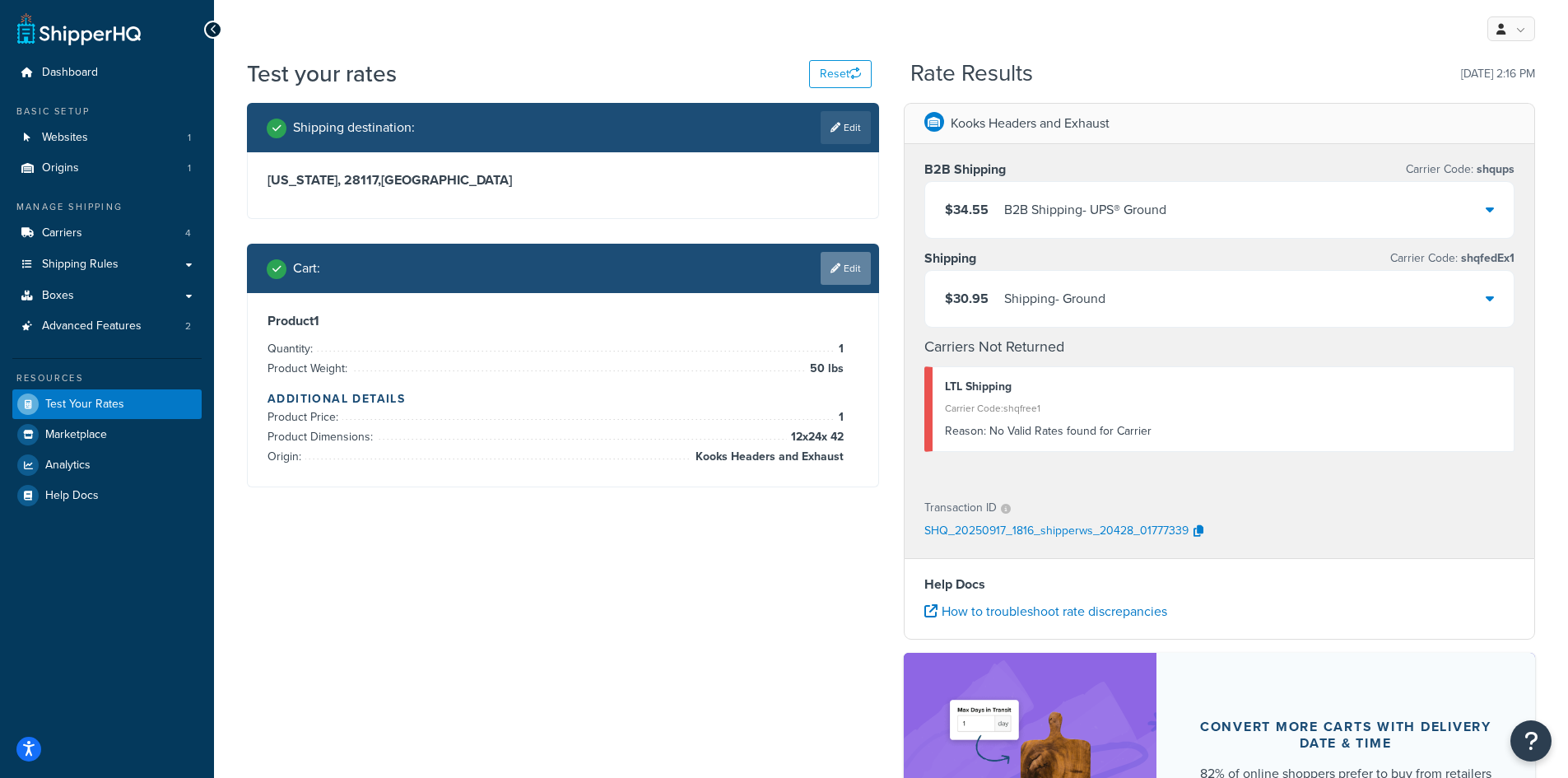
click at [830, 266] on icon at bounding box center [835, 268] width 10 height 10
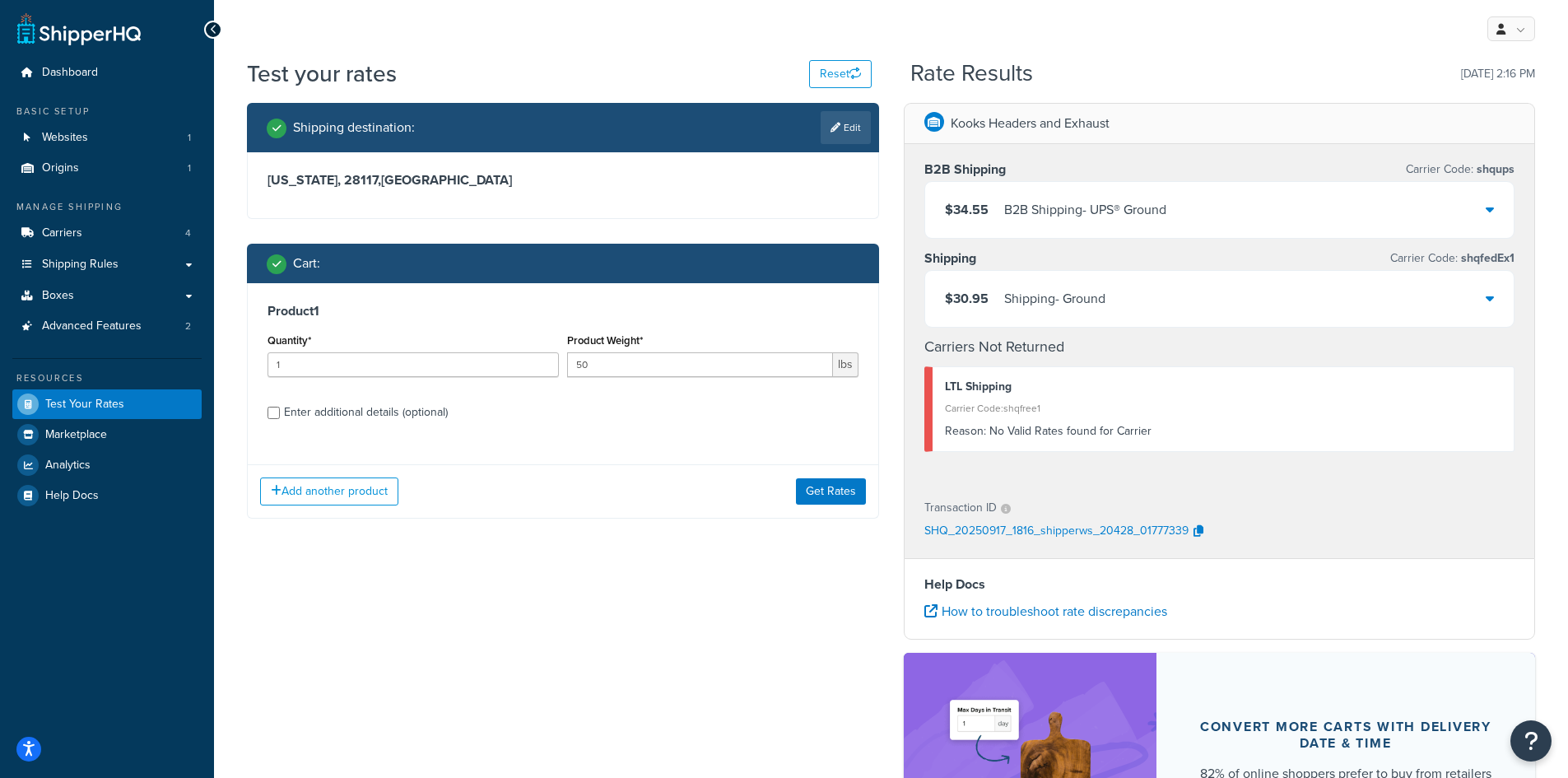
click at [515, 379] on div "Quantity* 1" at bounding box center [412, 359] width 300 height 60
click at [277, 416] on input "Enter additional details (optional)" at bounding box center [273, 412] width 12 height 12
checkbox input "true"
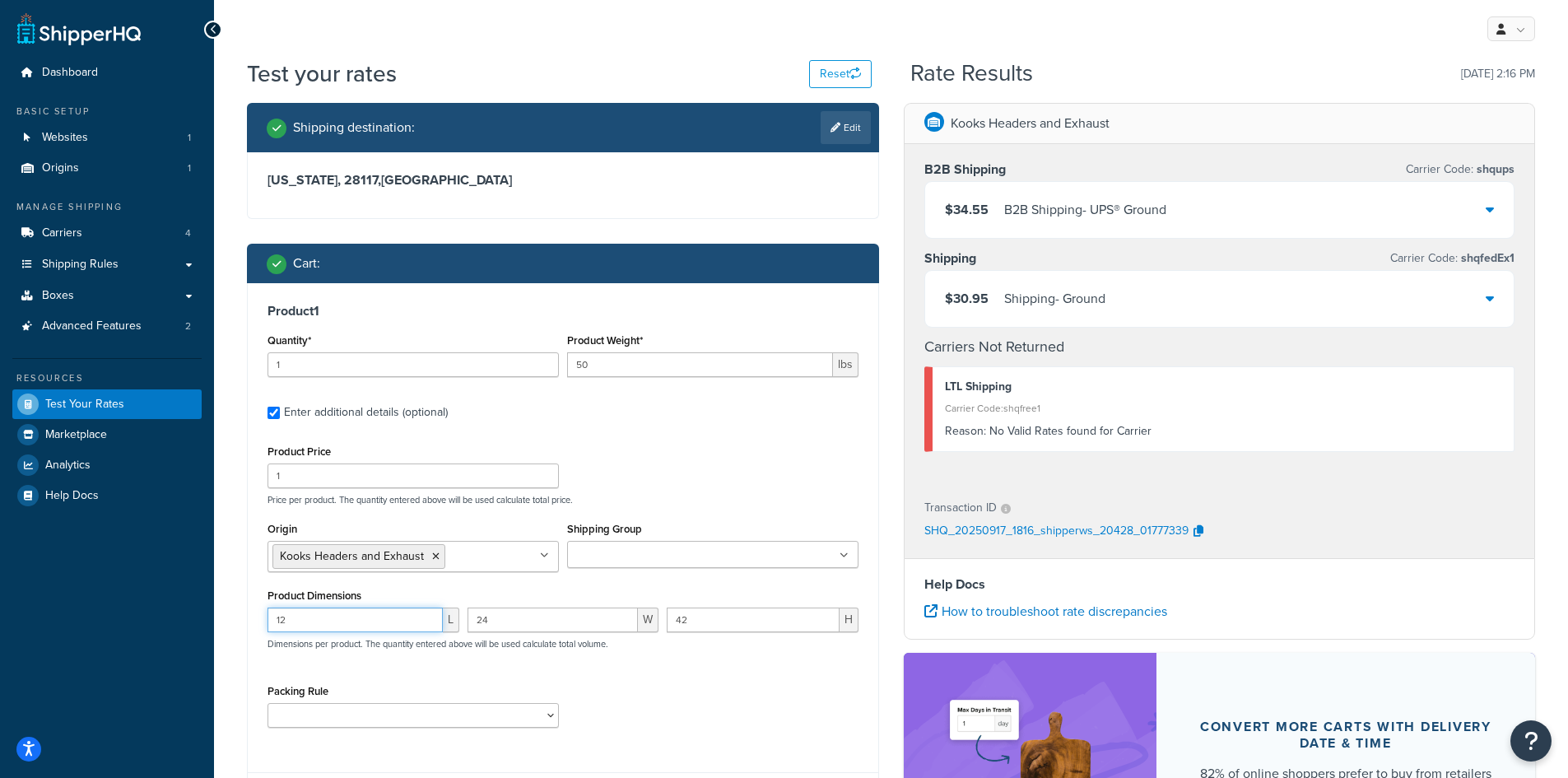
drag, startPoint x: 344, startPoint y: 619, endPoint x: 0, endPoint y: 614, distance: 344.0
click at [0, 614] on div "Dashboard Basic Setup Websites 1 Origins 1 Manage Shipping Carriers 4 Shipping …" at bounding box center [784, 514] width 1568 height 1029
type input "42"
type input "50"
type input "40"
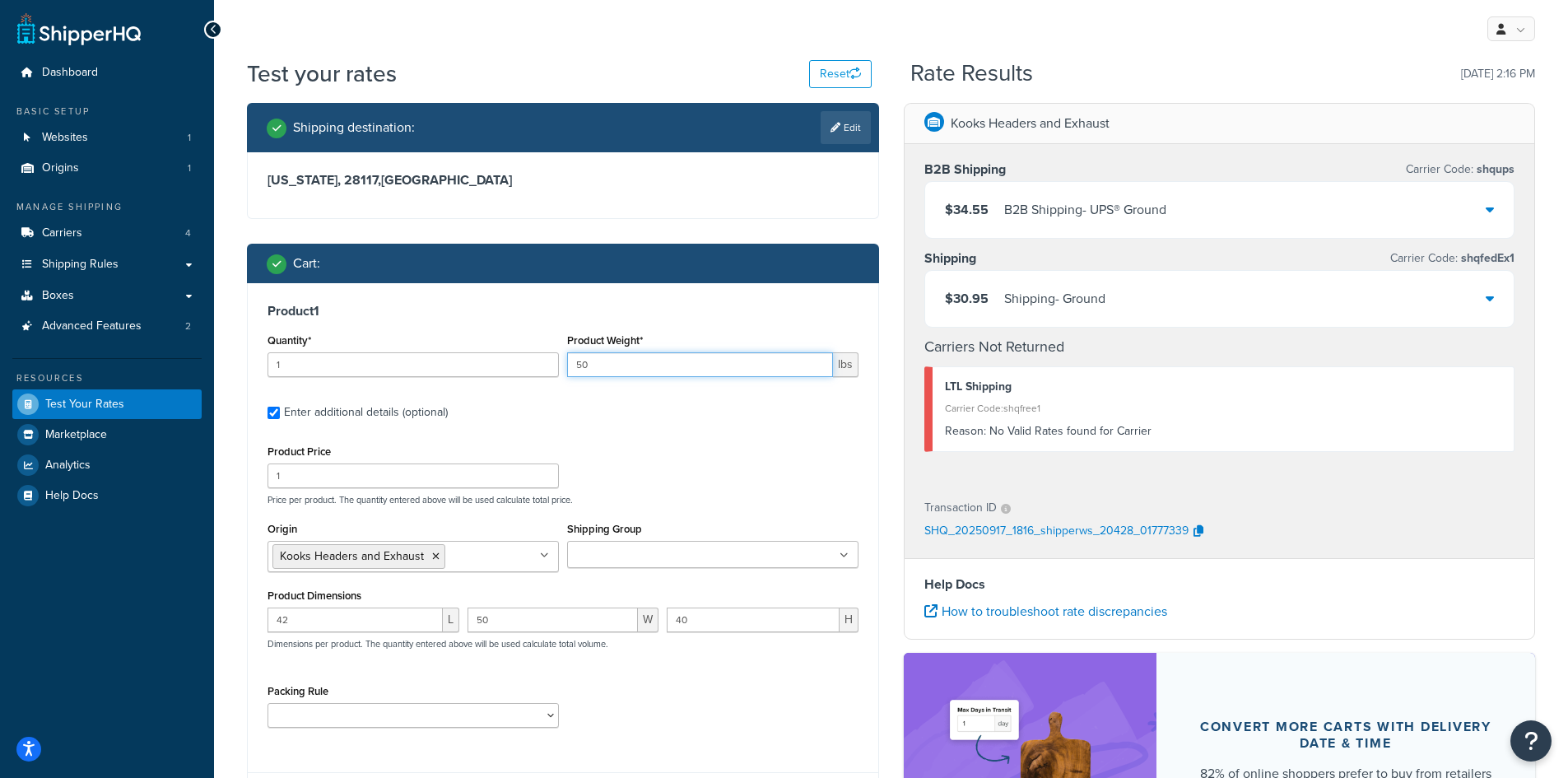
drag, startPoint x: 682, startPoint y: 364, endPoint x: 589, endPoint y: 344, distance: 95.1
click at [596, 345] on div "Product Weight* 50 lbs" at bounding box center [713, 353] width 291 height 48
type input "5"
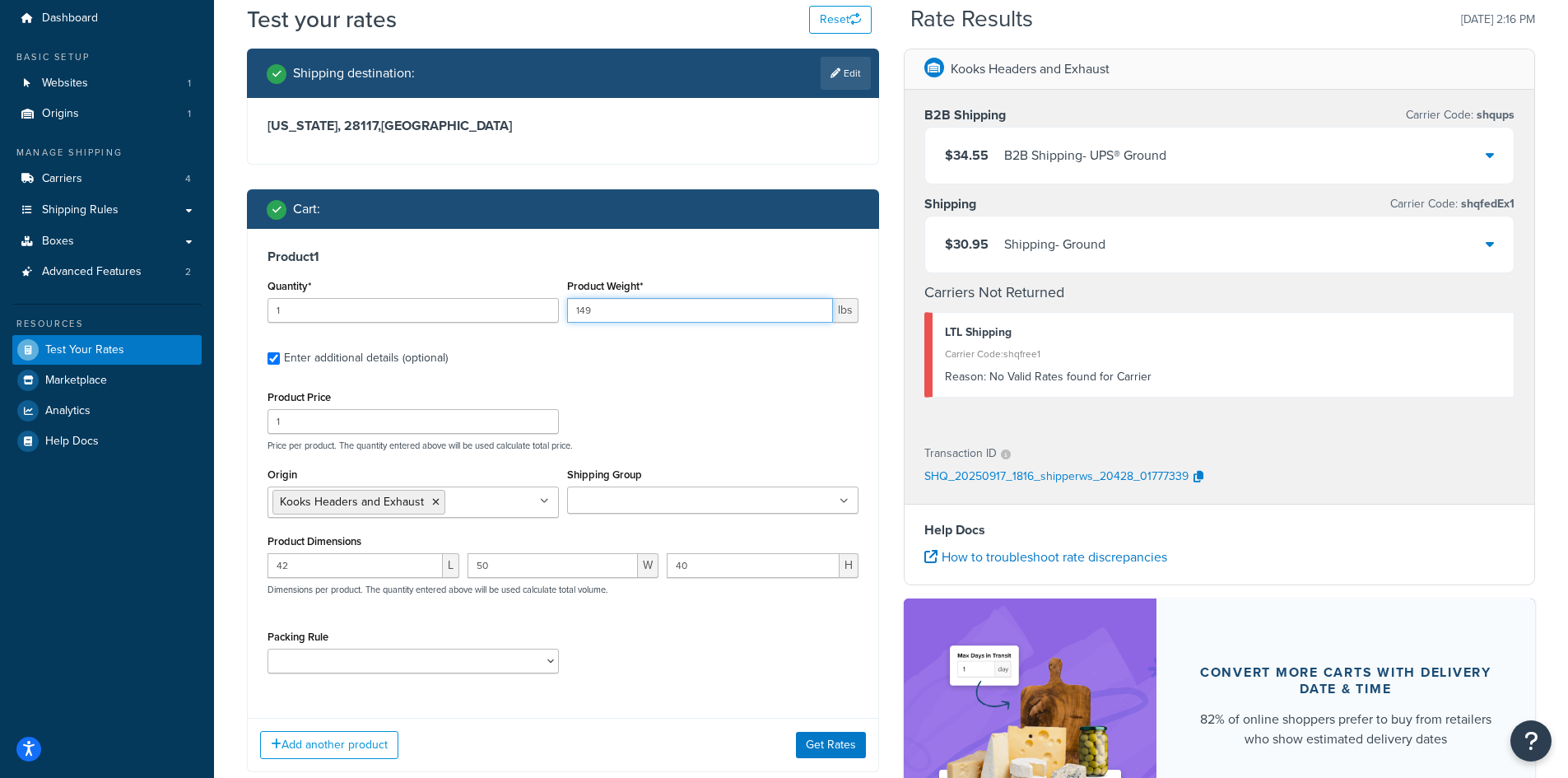
scroll to position [165, 0]
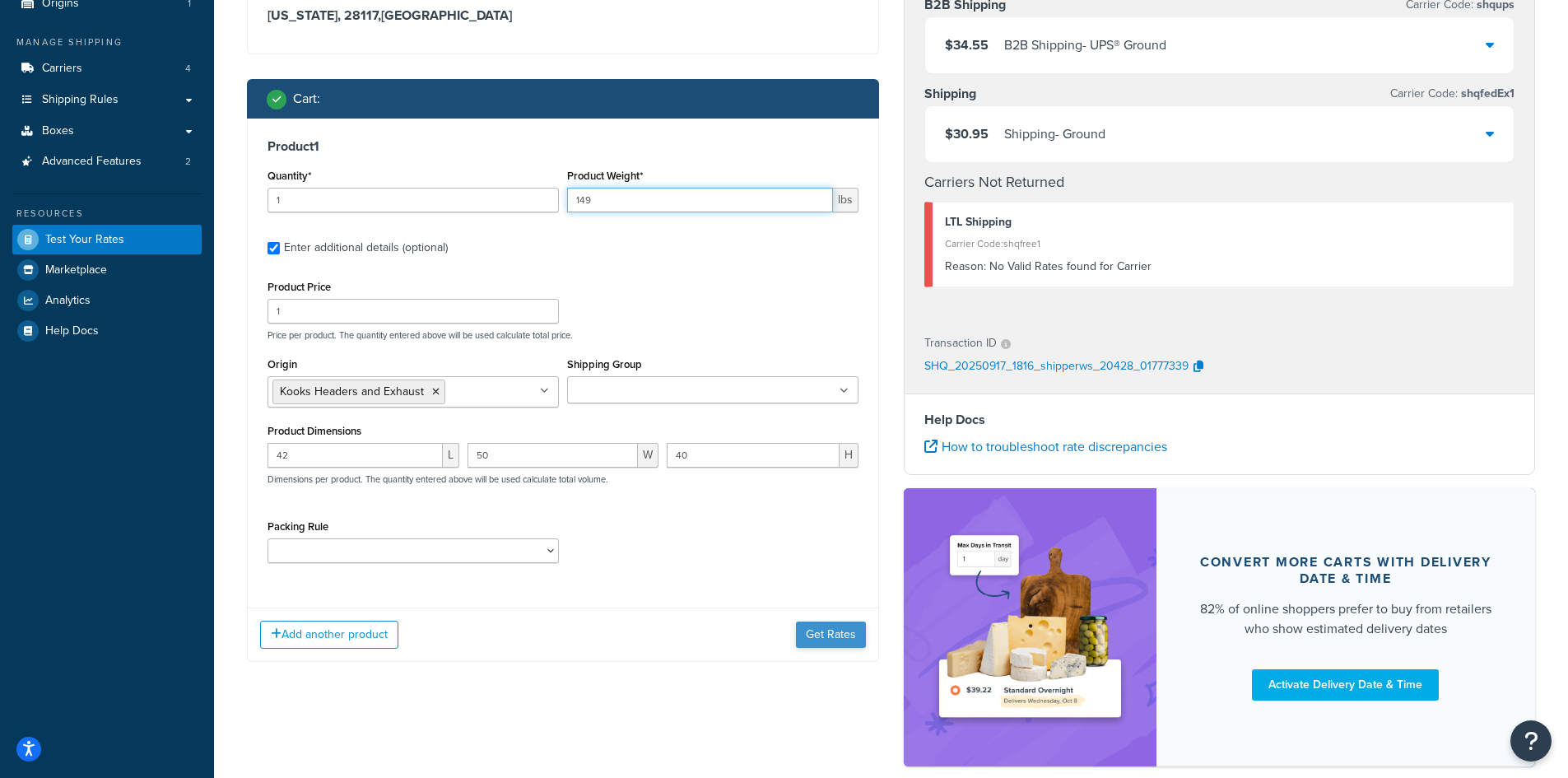
type input "149"
click at [798, 642] on button "Get Rates" at bounding box center [830, 634] width 70 height 27
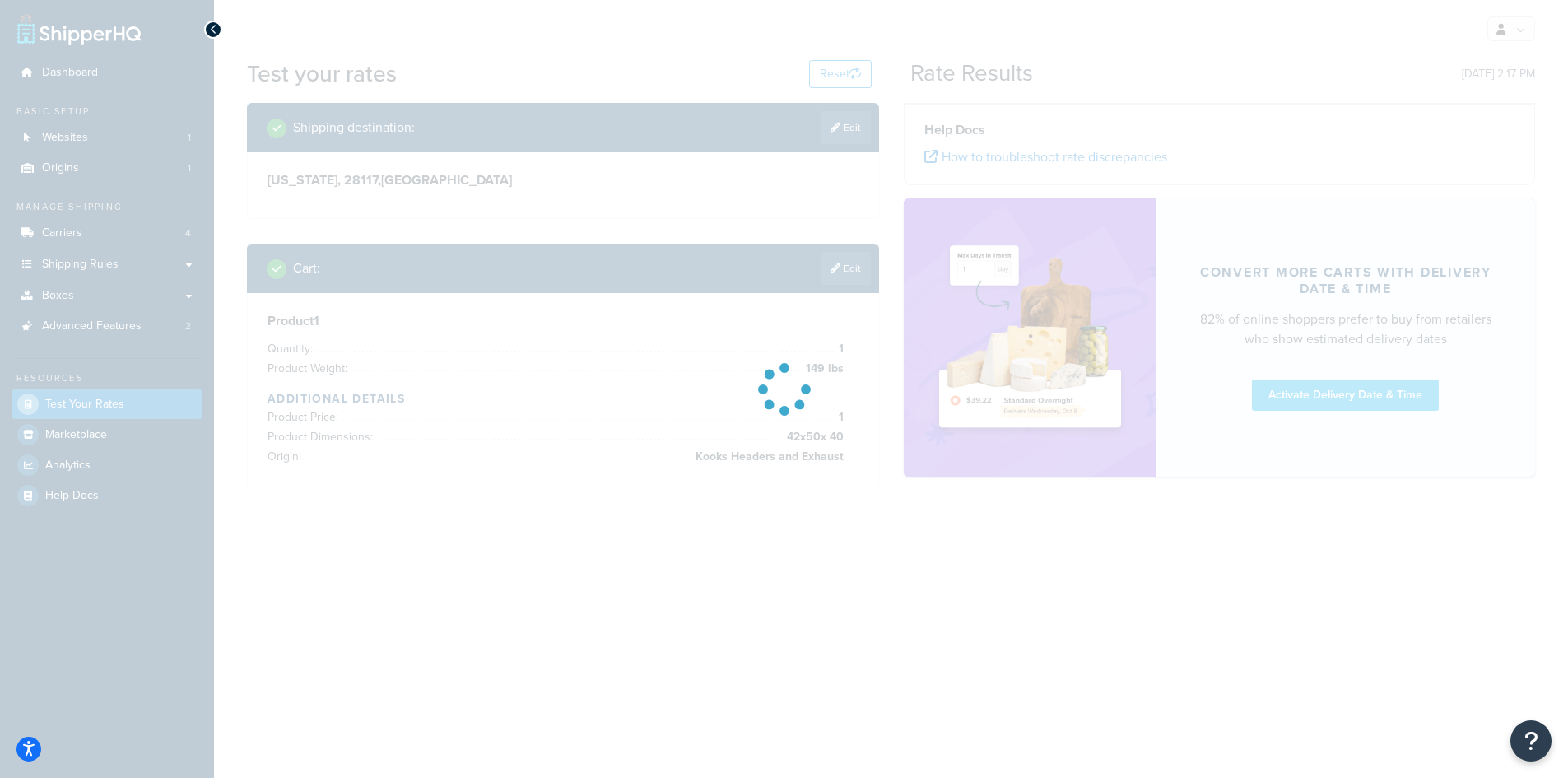
scroll to position [0, 0]
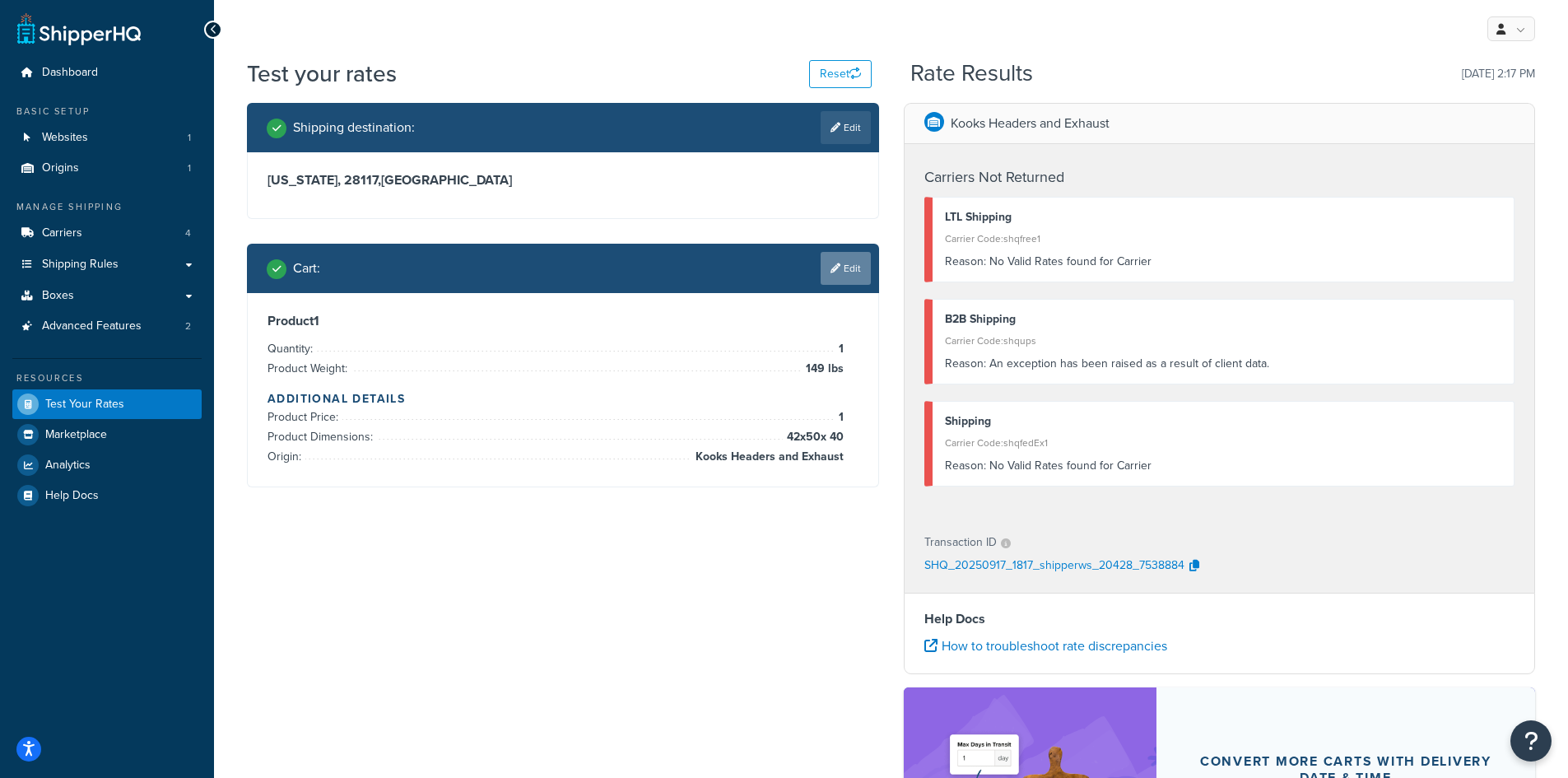
click at [855, 276] on link "Edit" at bounding box center [845, 268] width 50 height 33
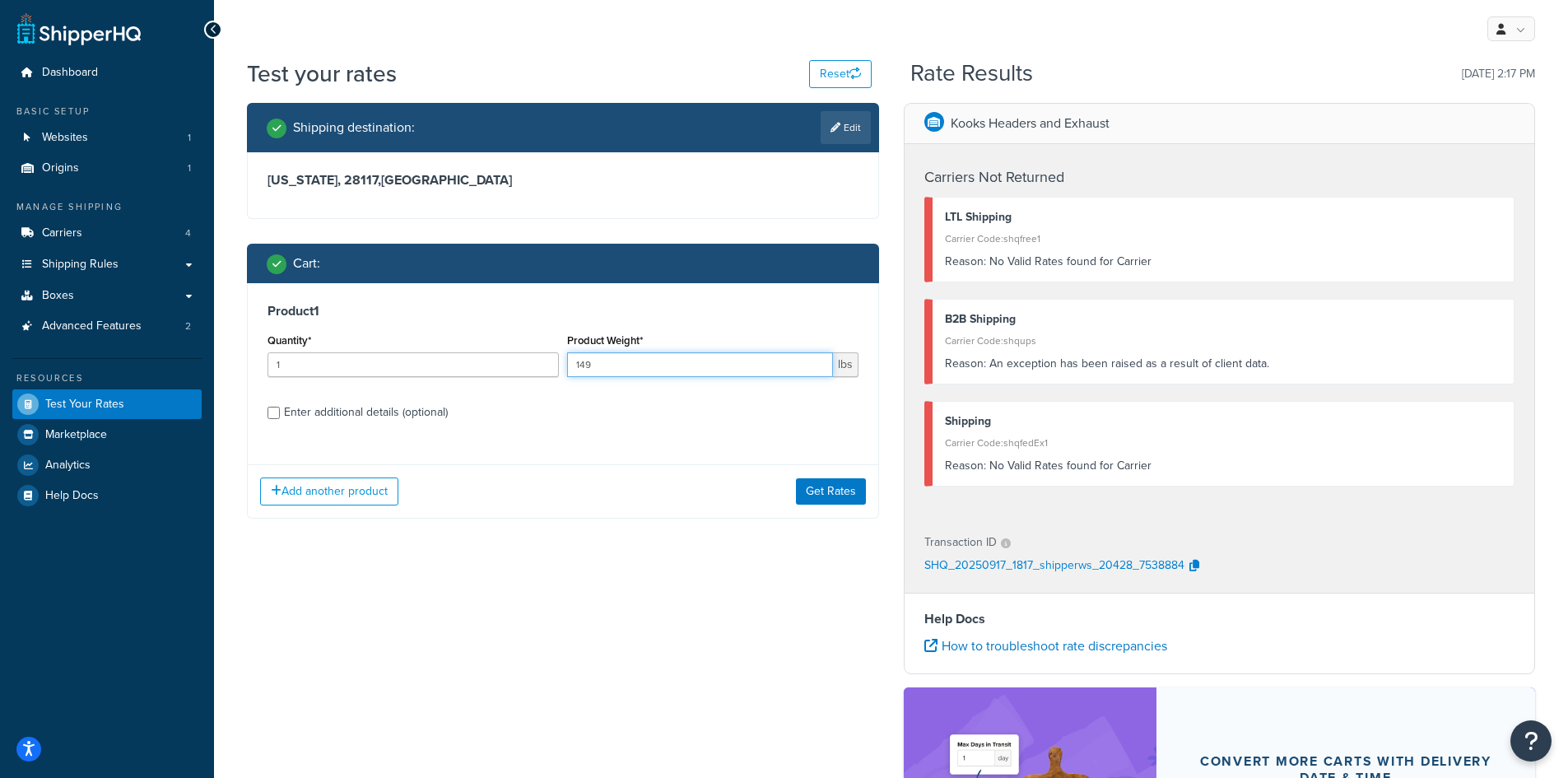
drag, startPoint x: 669, startPoint y: 371, endPoint x: 551, endPoint y: 369, distance: 118.0
click at [564, 369] on div "Product Weight* 149 lbs" at bounding box center [712, 359] width 300 height 60
type input "80"
drag, startPoint x: 447, startPoint y: 369, endPoint x: 267, endPoint y: 369, distance: 180.0
click at [267, 369] on div "Quantity* 1" at bounding box center [412, 359] width 300 height 60
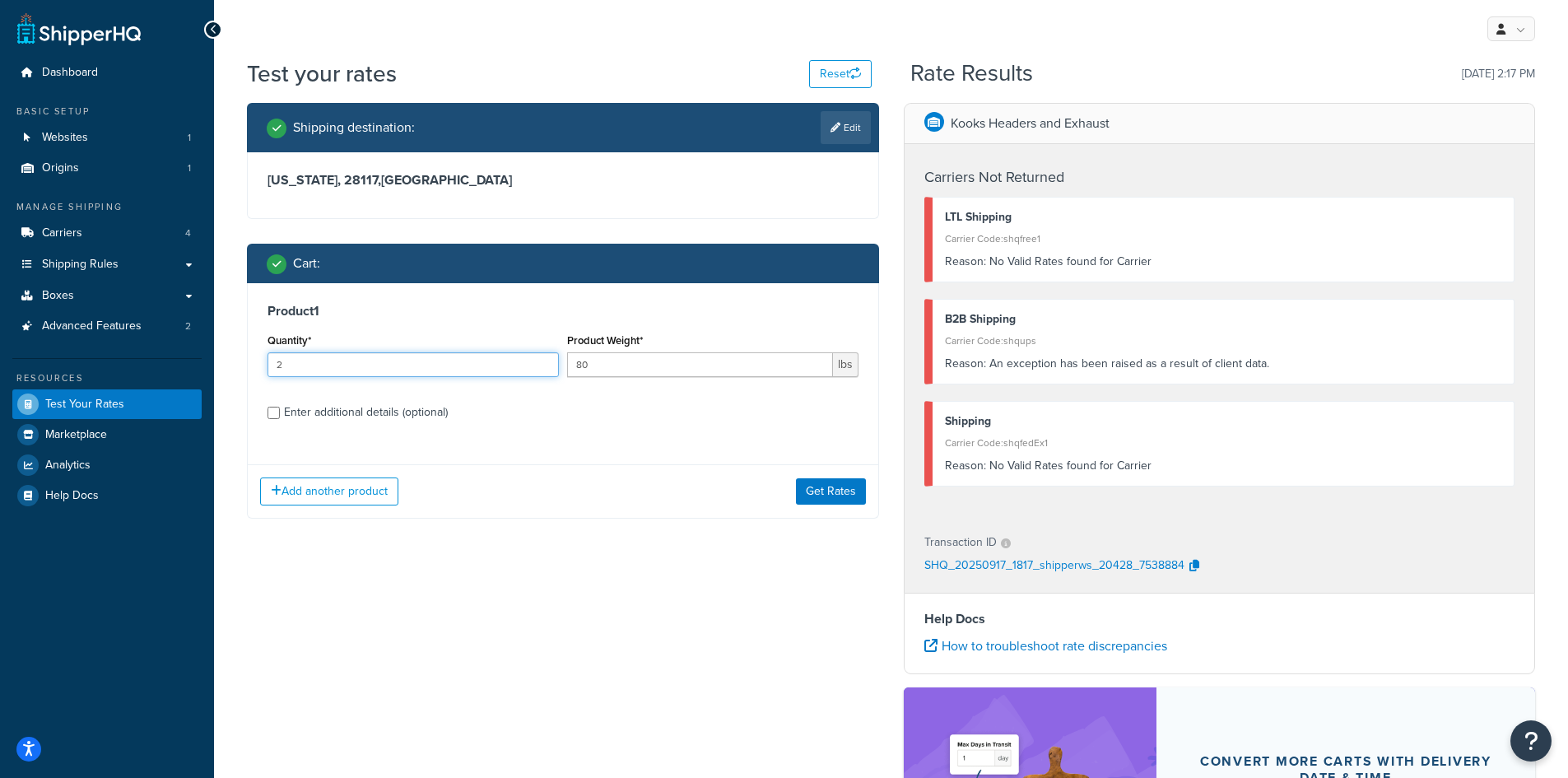
type input "2"
click at [281, 413] on div "Enter additional details (optional)" at bounding box center [563, 411] width 591 height 27
click at [269, 413] on input "Enter additional details (optional)" at bounding box center [273, 412] width 12 height 12
checkbox input "true"
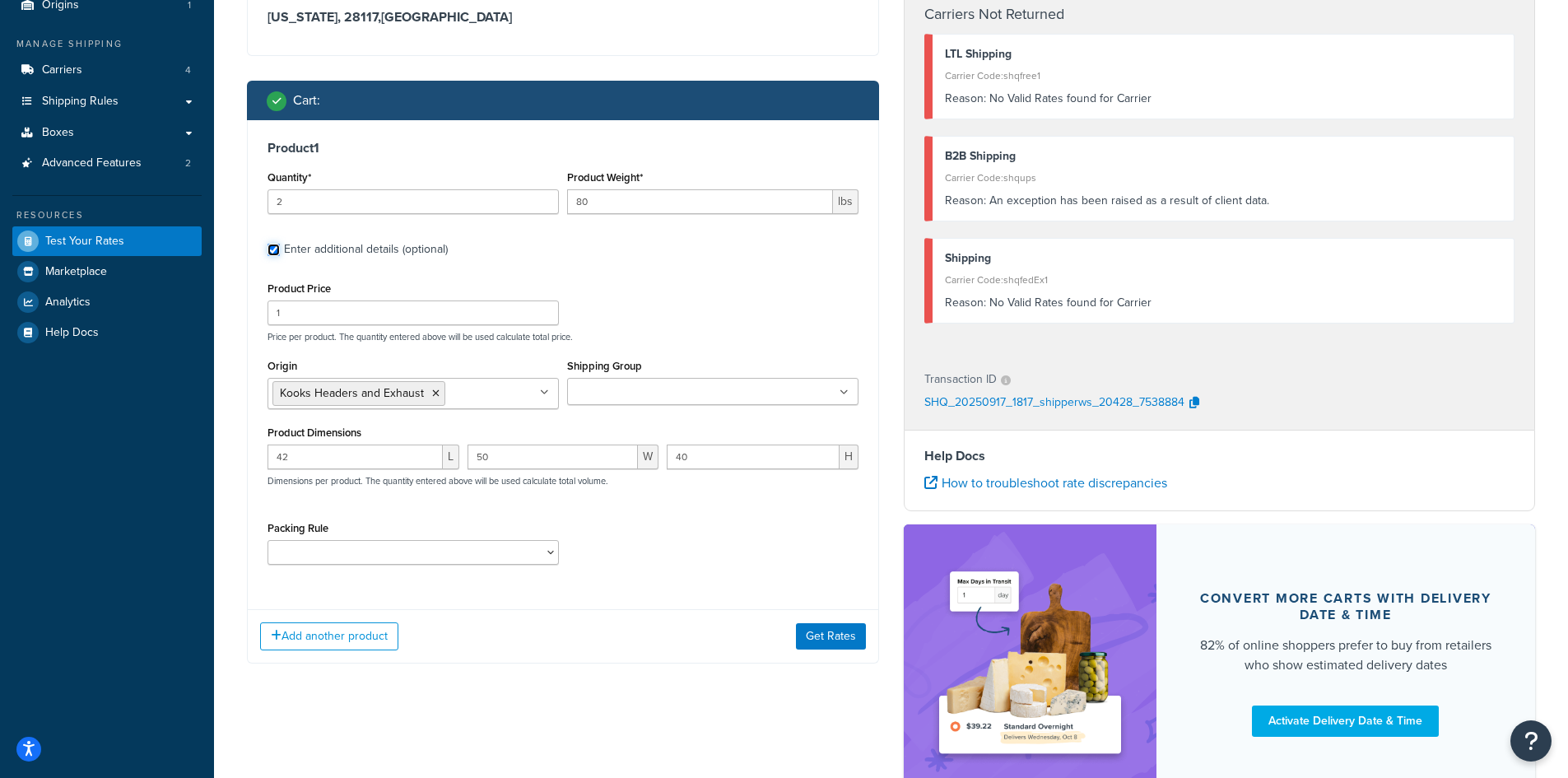
scroll to position [165, 0]
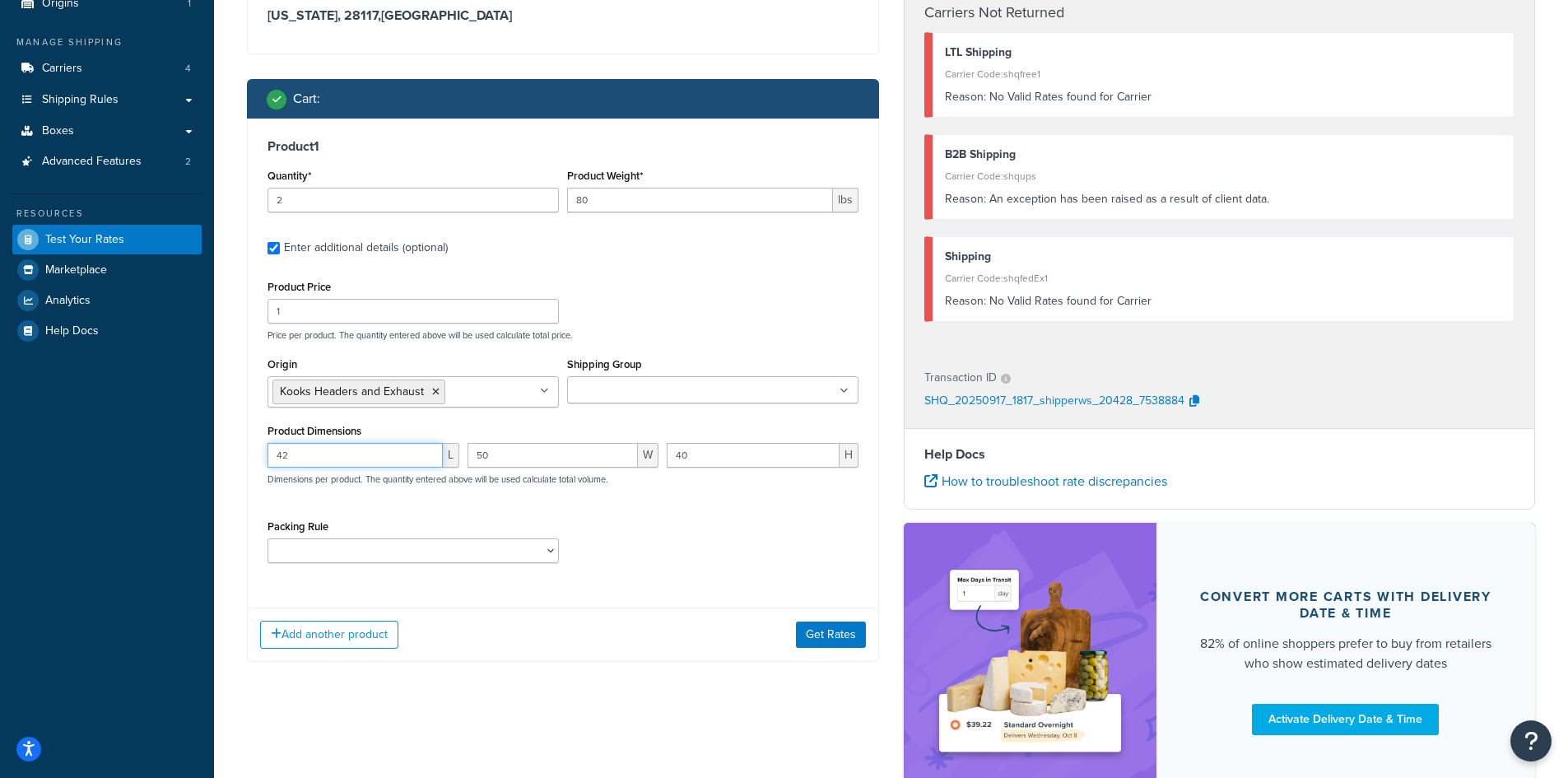
drag, startPoint x: 302, startPoint y: 454, endPoint x: 222, endPoint y: 453, distance: 80.0
click at [222, 453] on div "Test your rates Reset Rate Results [DATE] 2:17 PM Shipping destination : Edit […" at bounding box center [890, 375] width 1354 height 965
type input "24"
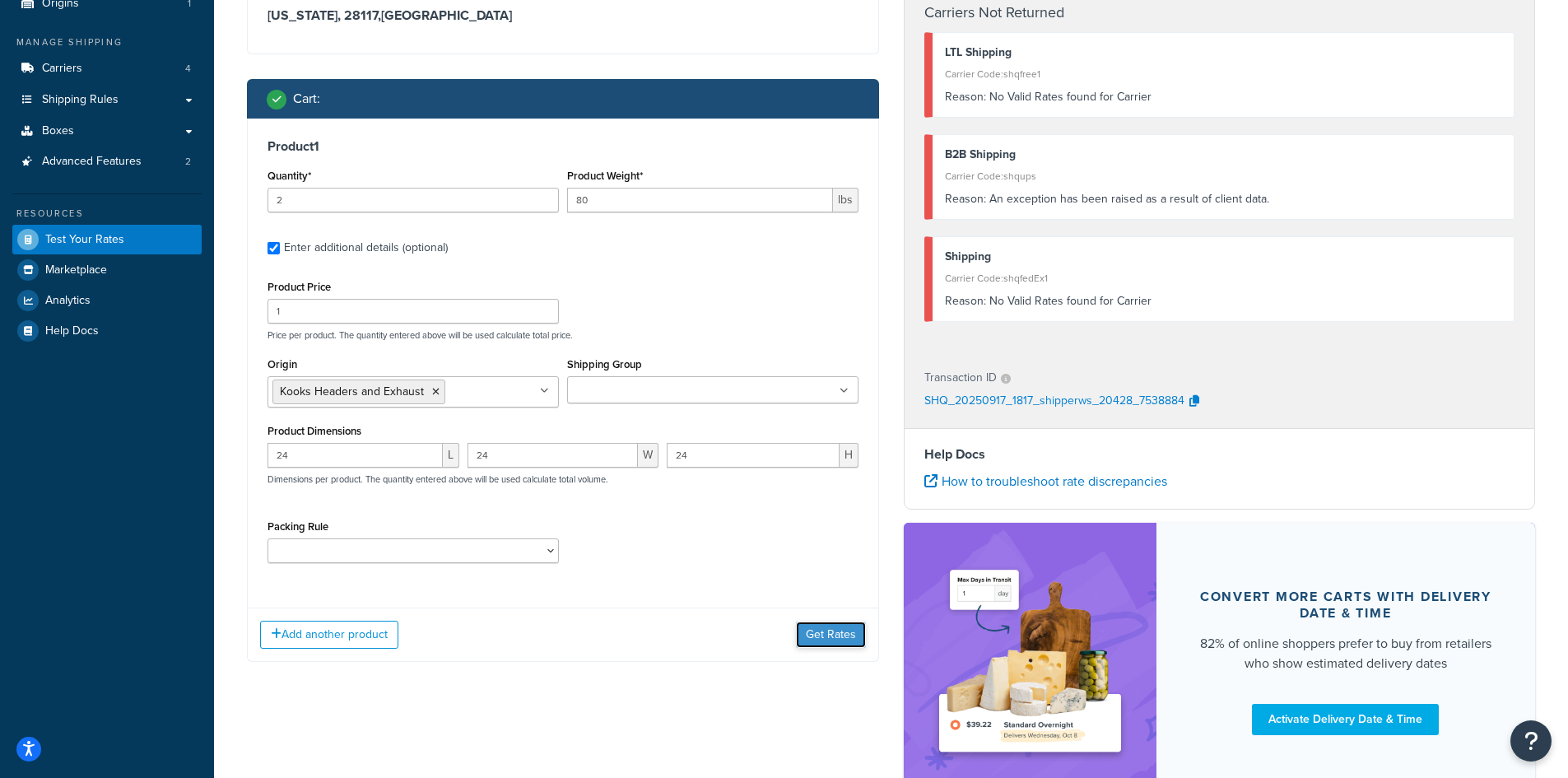
click at [842, 629] on button "Get Rates" at bounding box center [830, 634] width 70 height 27
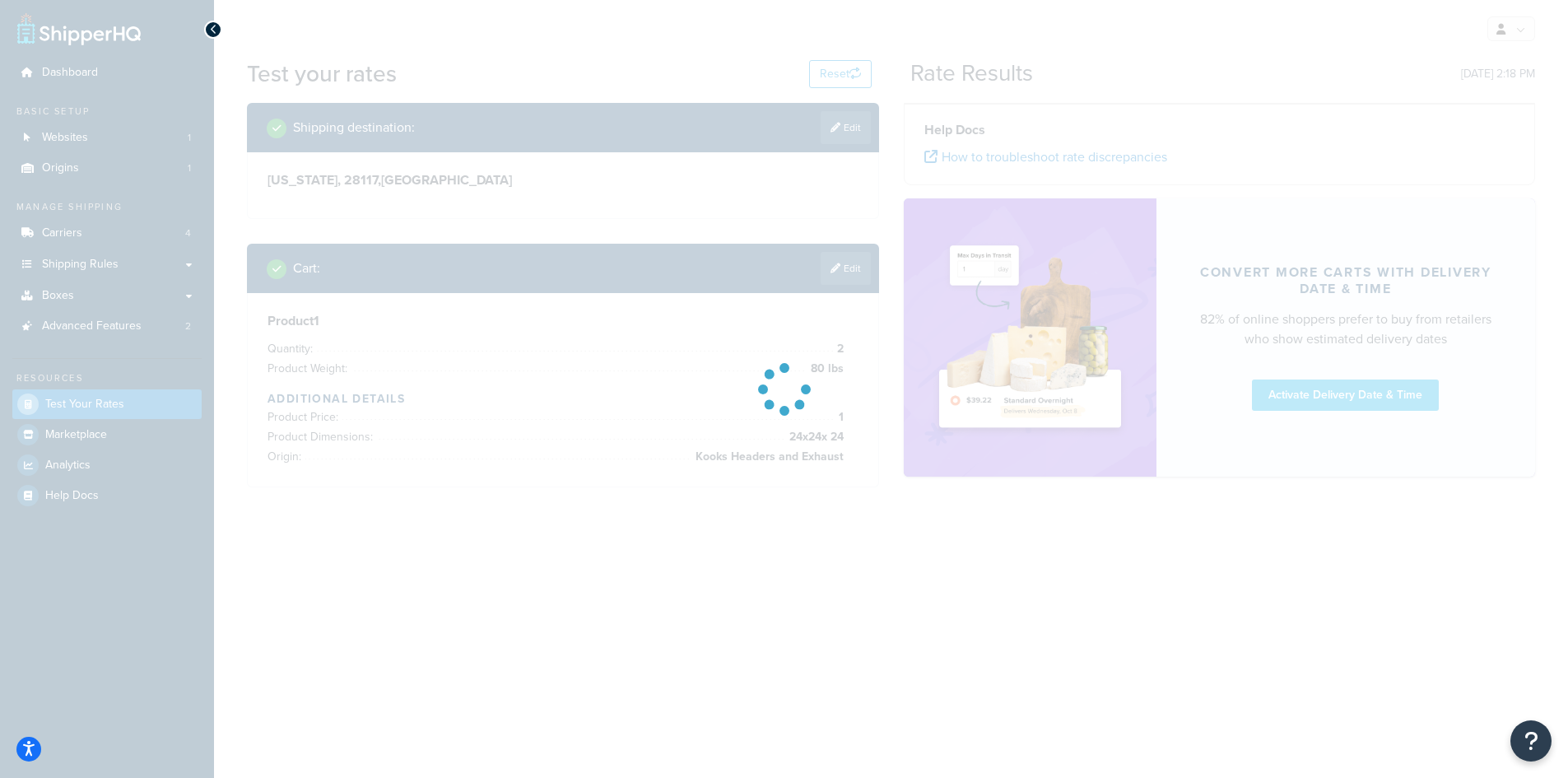
scroll to position [0, 0]
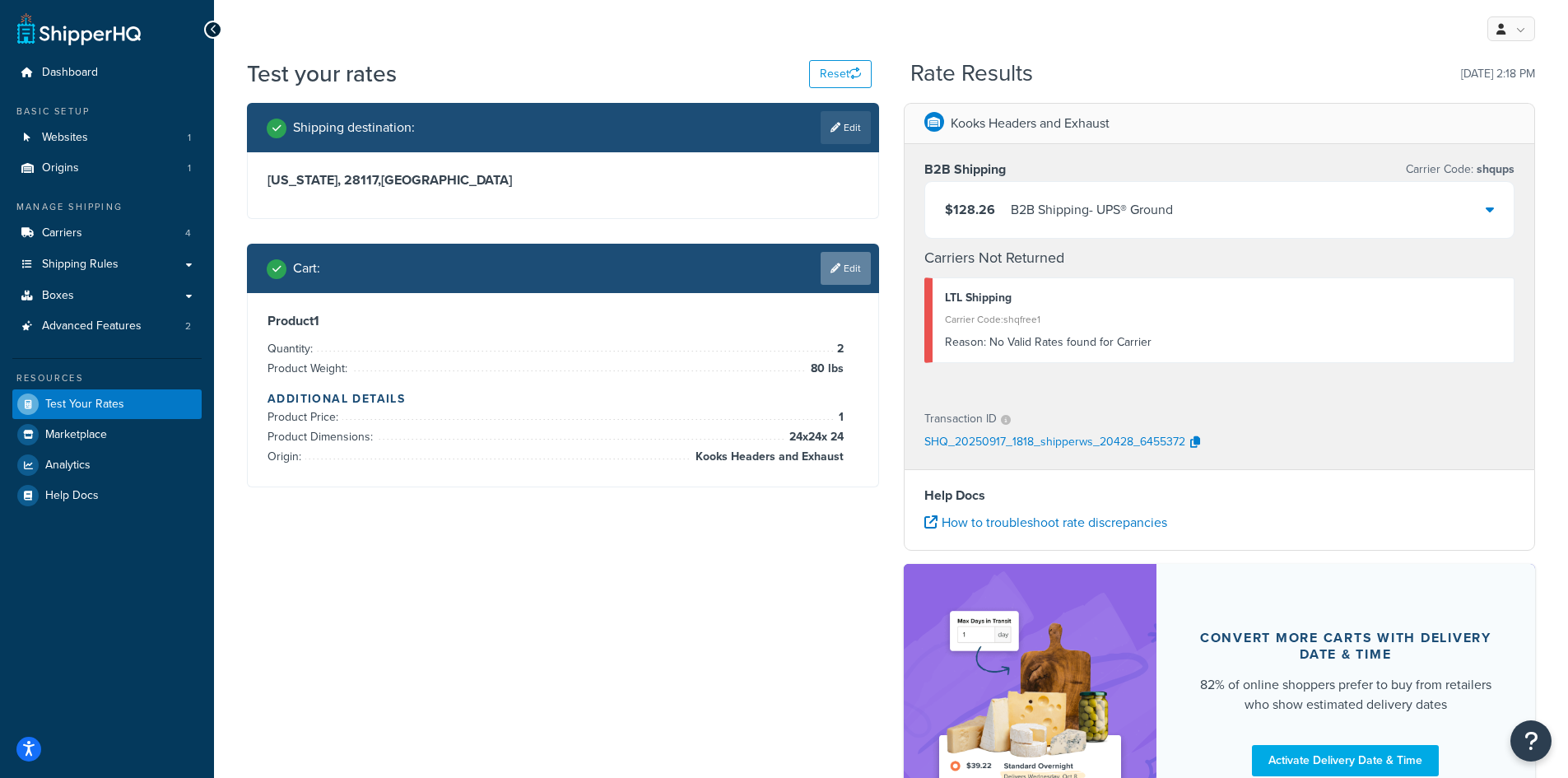
click at [827, 260] on link "Edit" at bounding box center [845, 268] width 50 height 33
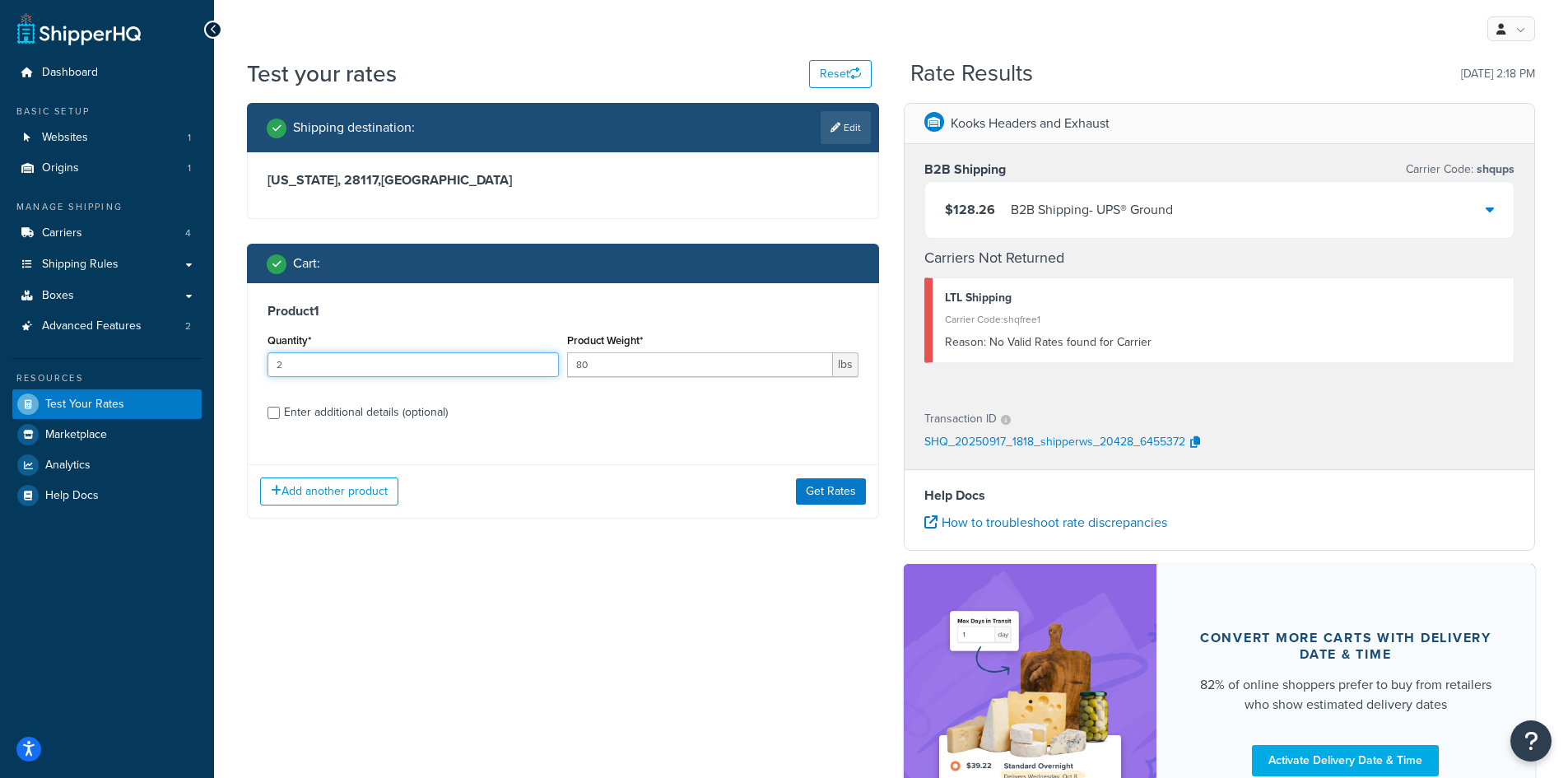
click at [311, 362] on input "2" at bounding box center [413, 364] width 291 height 25
drag, startPoint x: 533, startPoint y: 372, endPoint x: 455, endPoint y: 367, distance: 78.2
click at [455, 372] on div "Quantity* 2 Product Weight* 80 lbs" at bounding box center [563, 359] width 599 height 60
type input "40"
click at [806, 491] on button "Get Rates" at bounding box center [830, 491] width 70 height 27
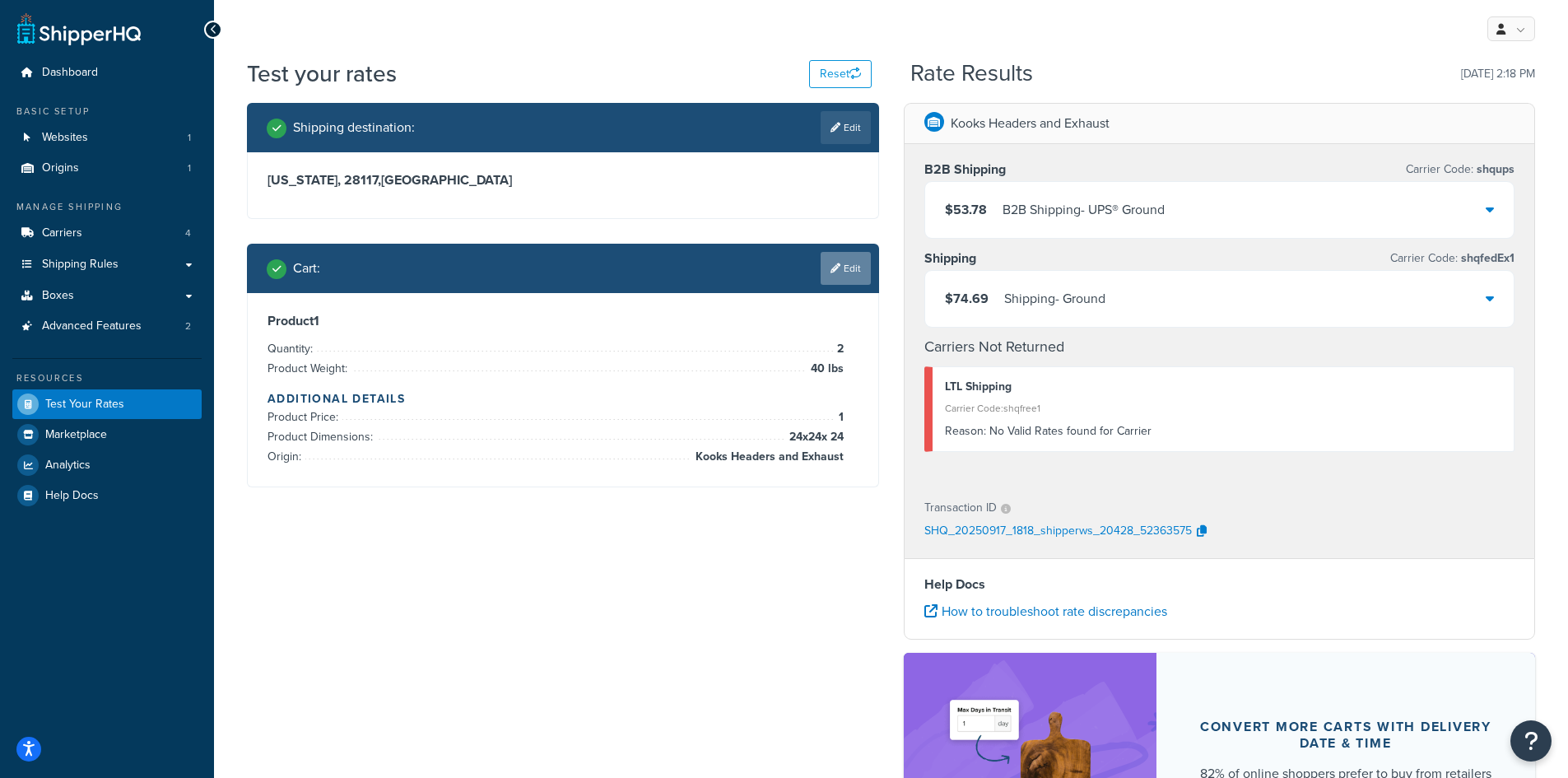
click at [857, 279] on link "Edit" at bounding box center [845, 268] width 50 height 33
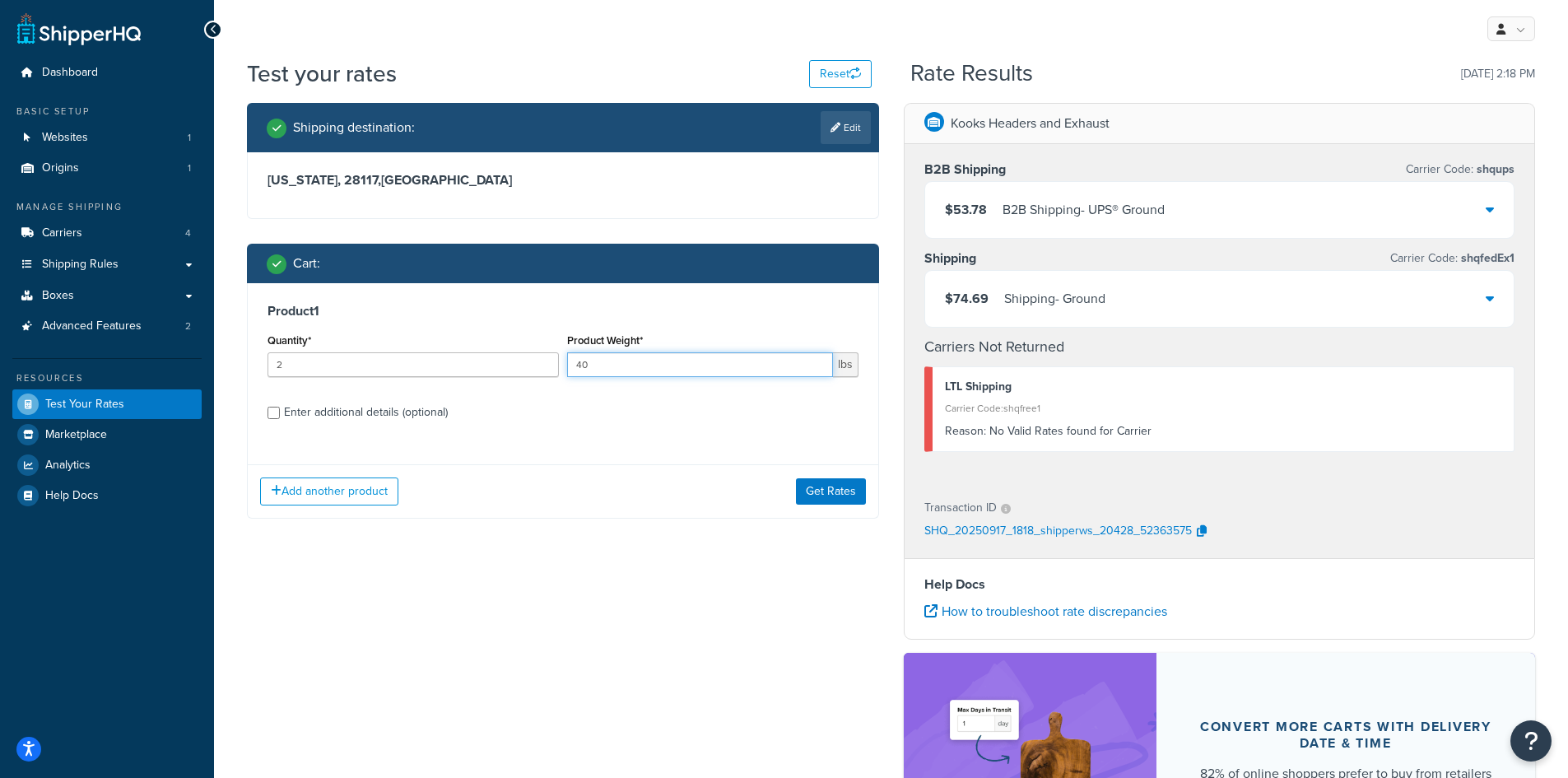
click at [616, 375] on input "40" at bounding box center [700, 364] width 266 height 25
drag, startPoint x: 597, startPoint y: 372, endPoint x: 512, endPoint y: 335, distance: 92.7
click at [532, 357] on div "Quantity* 2 Product Weight* 40 lbs" at bounding box center [563, 359] width 599 height 60
type input "80"
click at [829, 500] on button "Get Rates" at bounding box center [830, 491] width 70 height 27
